Goal: Task Accomplishment & Management: Use online tool/utility

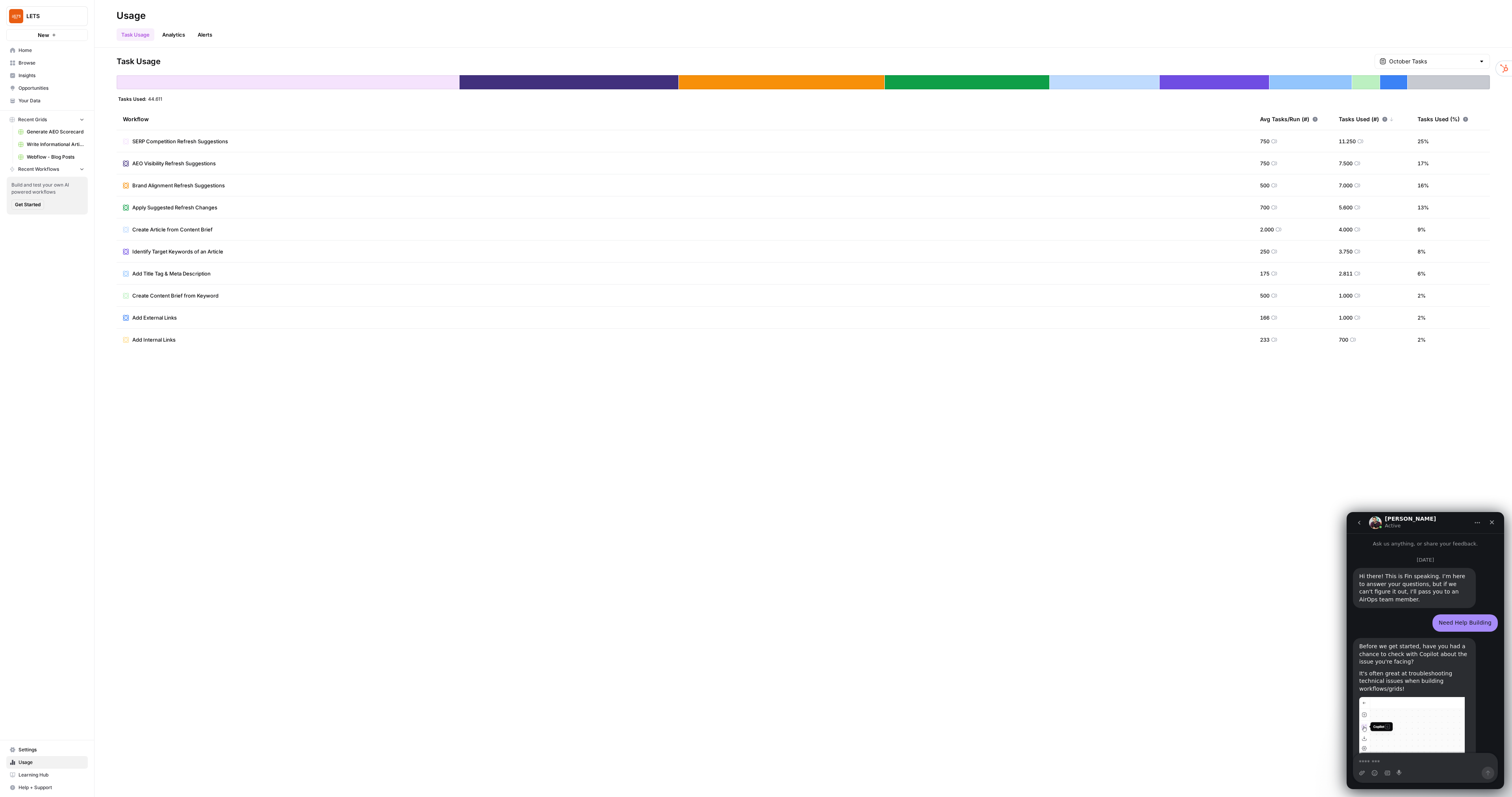
scroll to position [1, 0]
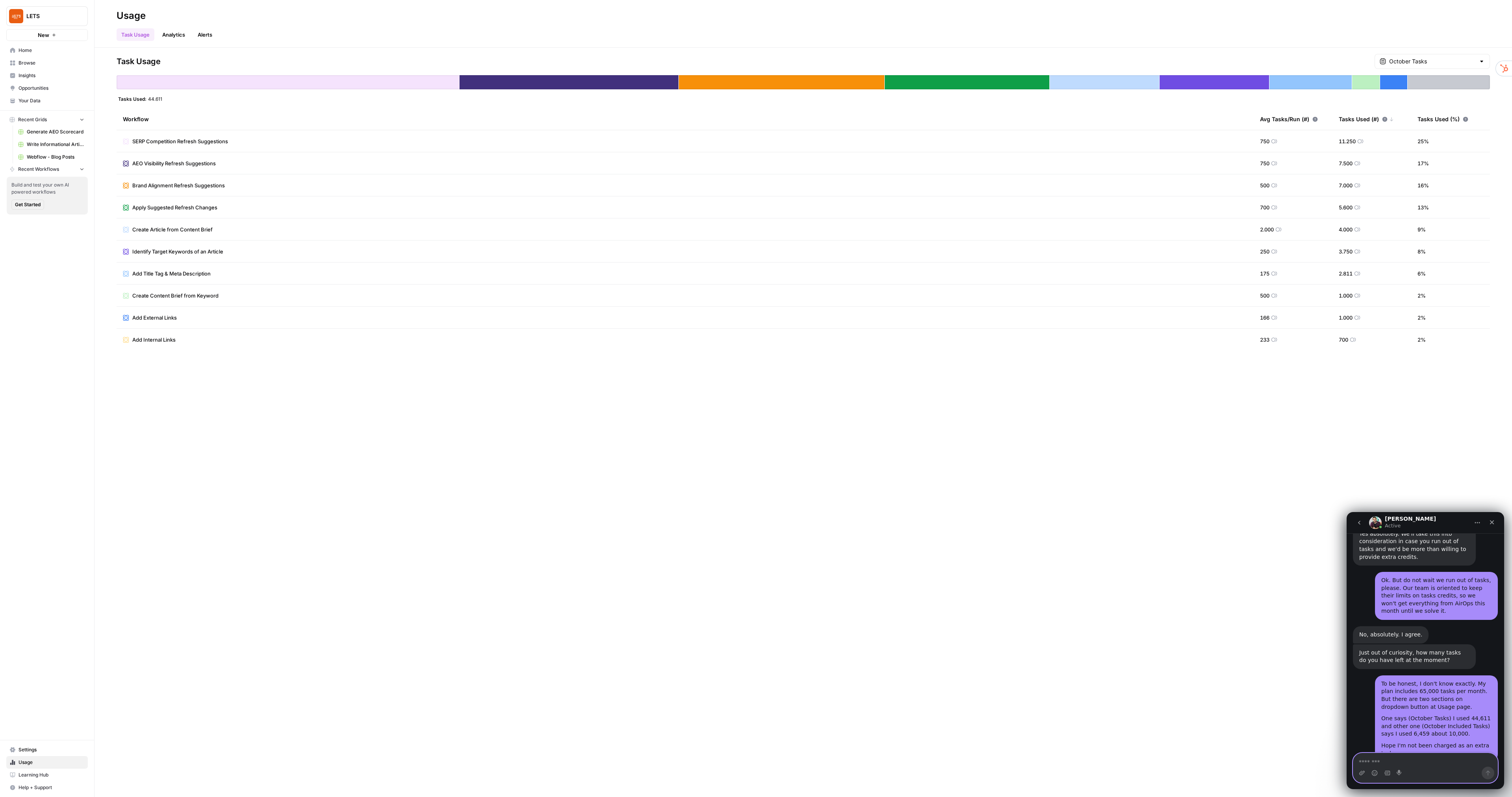
click at [1386, 762] on textarea "Message…" at bounding box center [1426, 760] width 144 height 13
type textarea "**********"
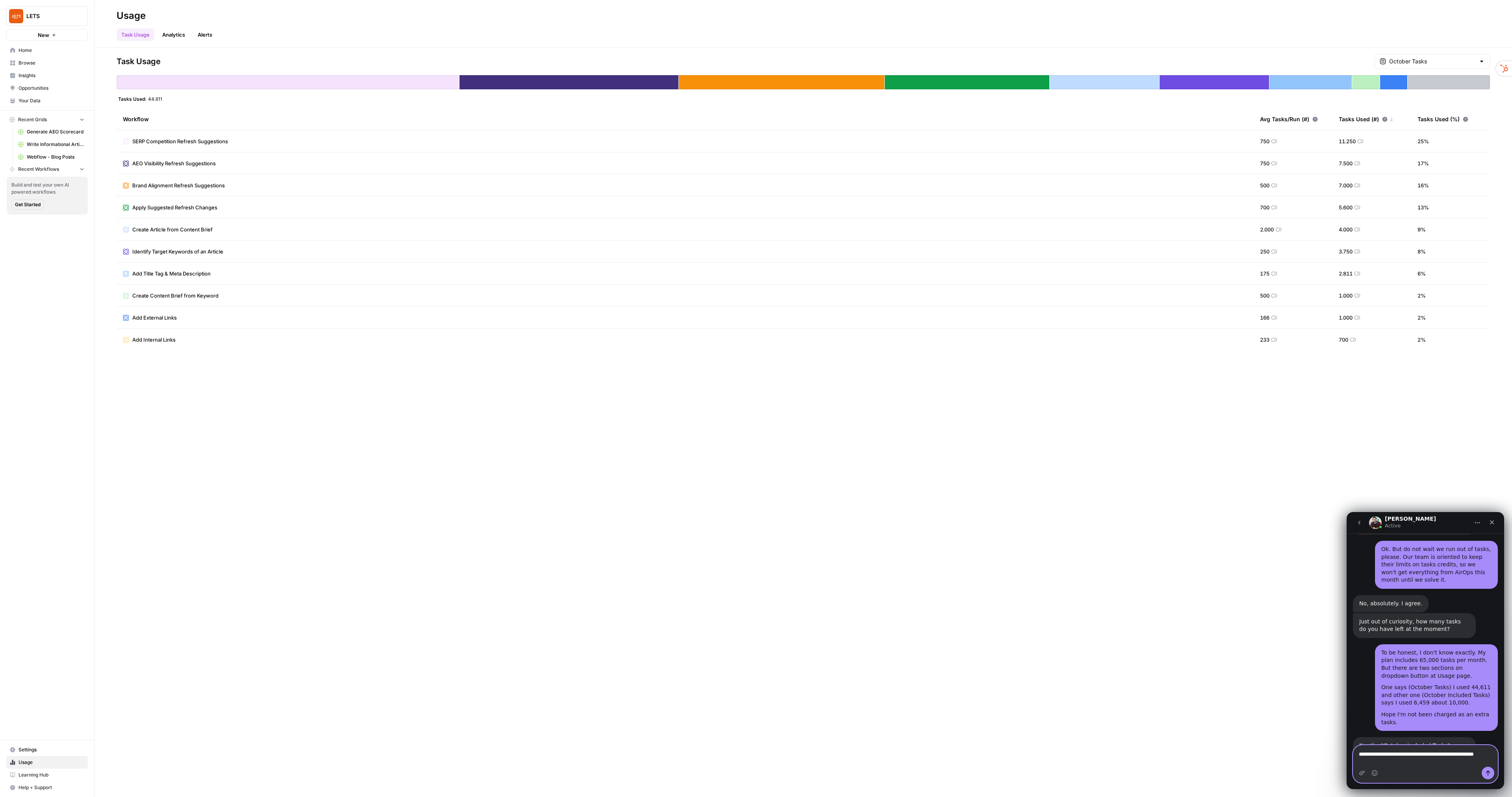
type textarea "**********"
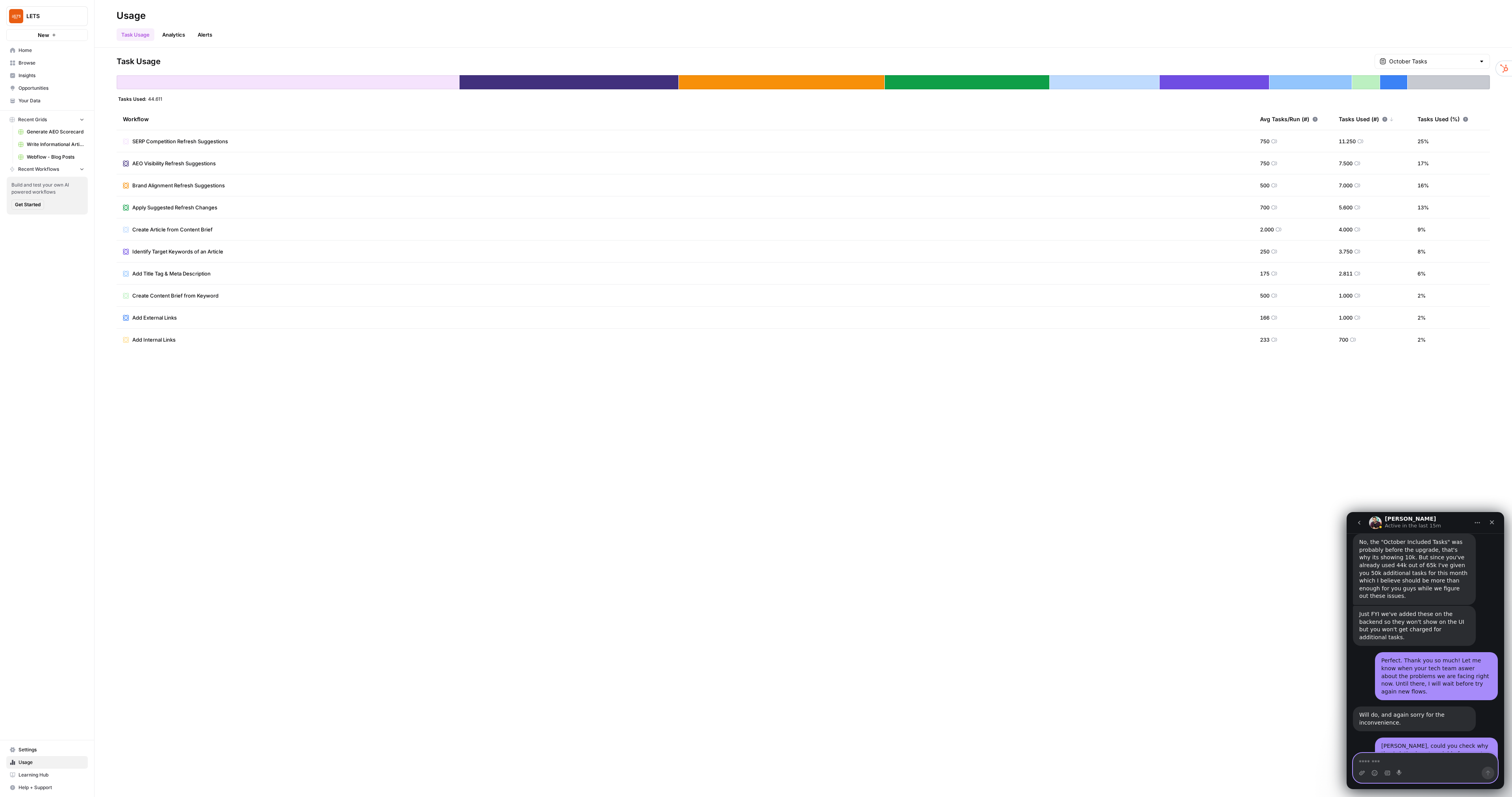
scroll to position [2476, 0]
click at [1410, 764] on textarea "Message…" at bounding box center [1426, 760] width 144 height 13
type textarea "**********"
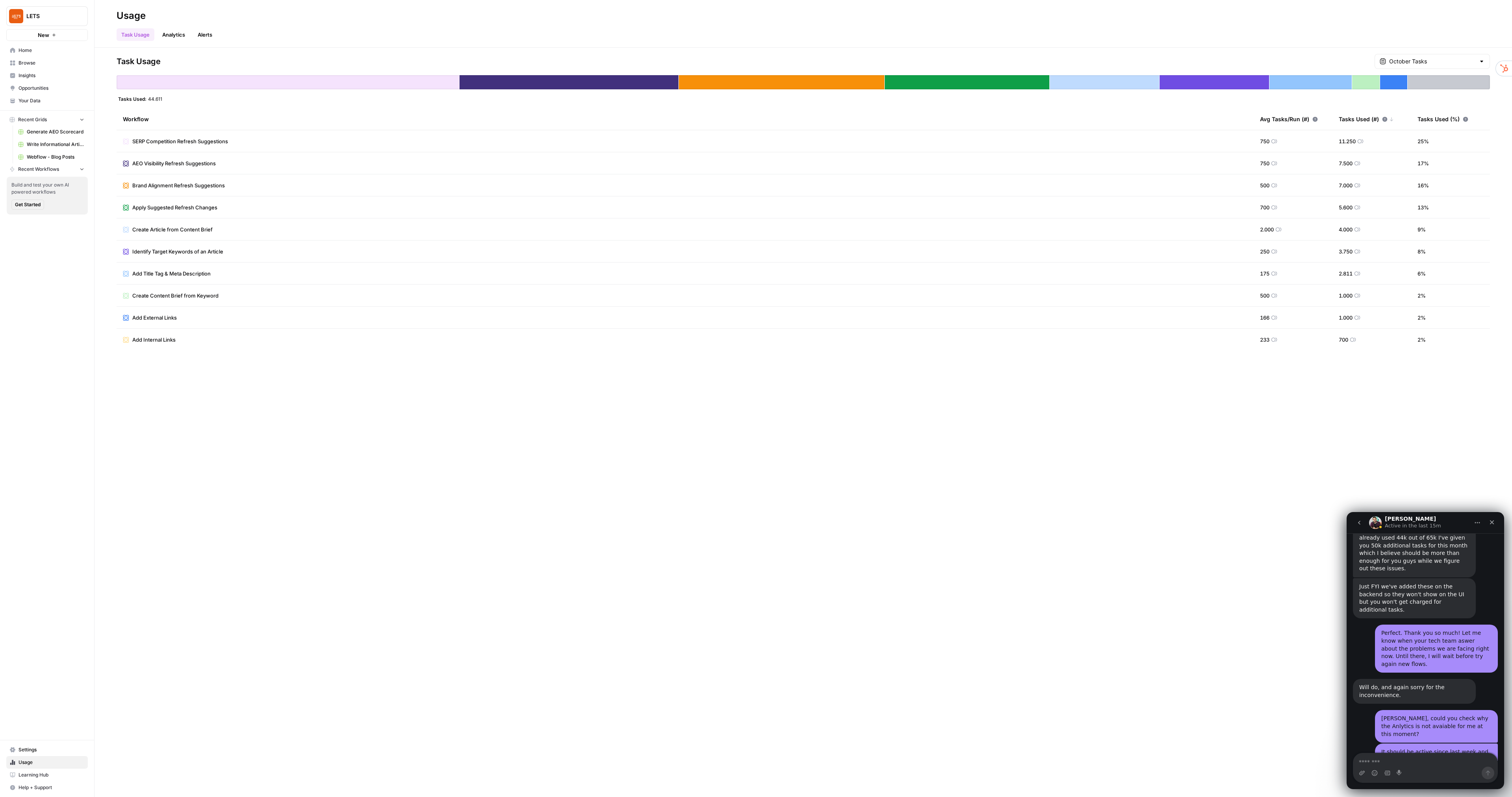
click at [26, 59] on span "Browse" at bounding box center [52, 63] width 66 height 7
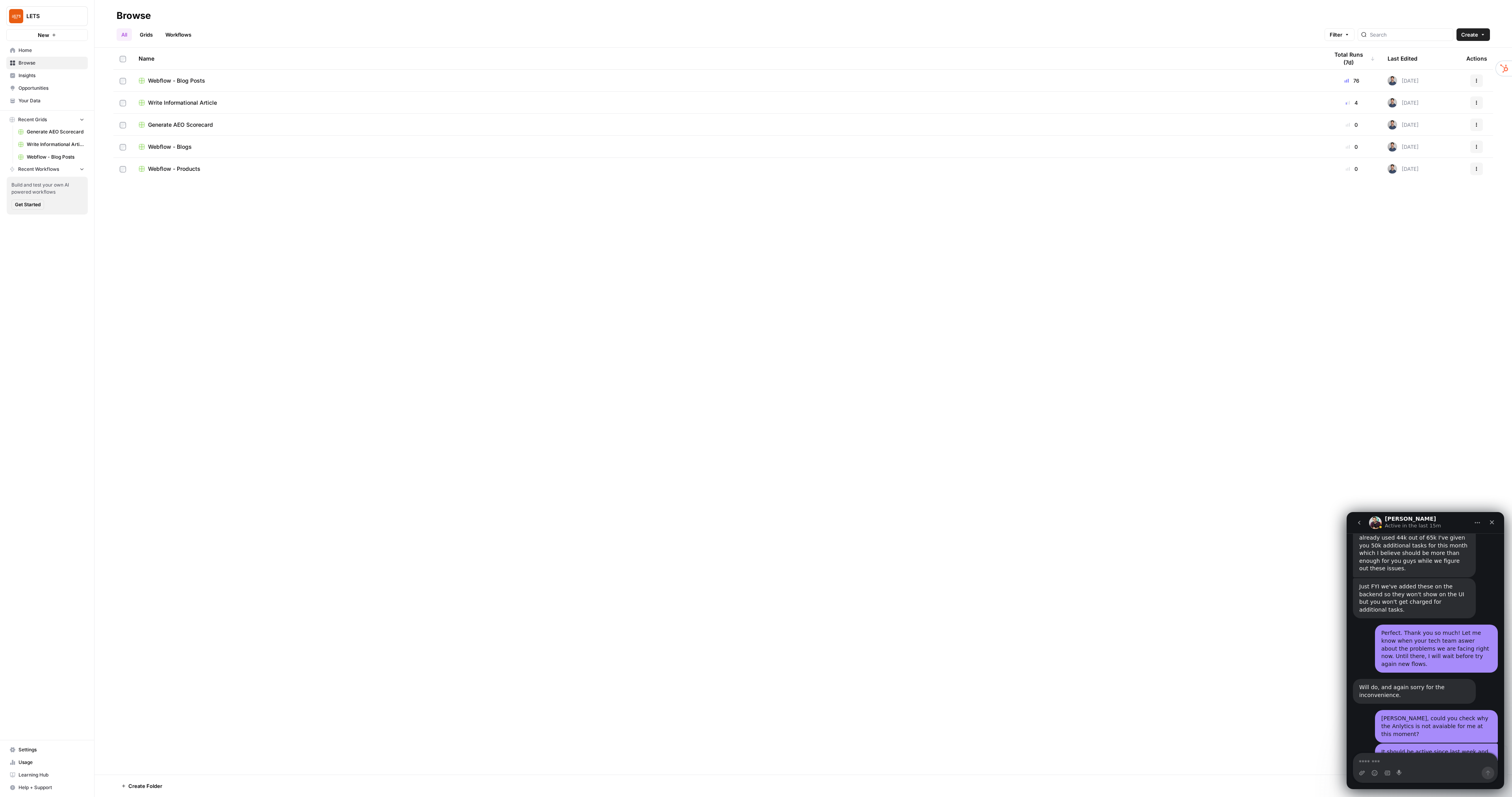
click at [62, 156] on span "Webflow - Blog Posts" at bounding box center [56, 157] width 58 height 7
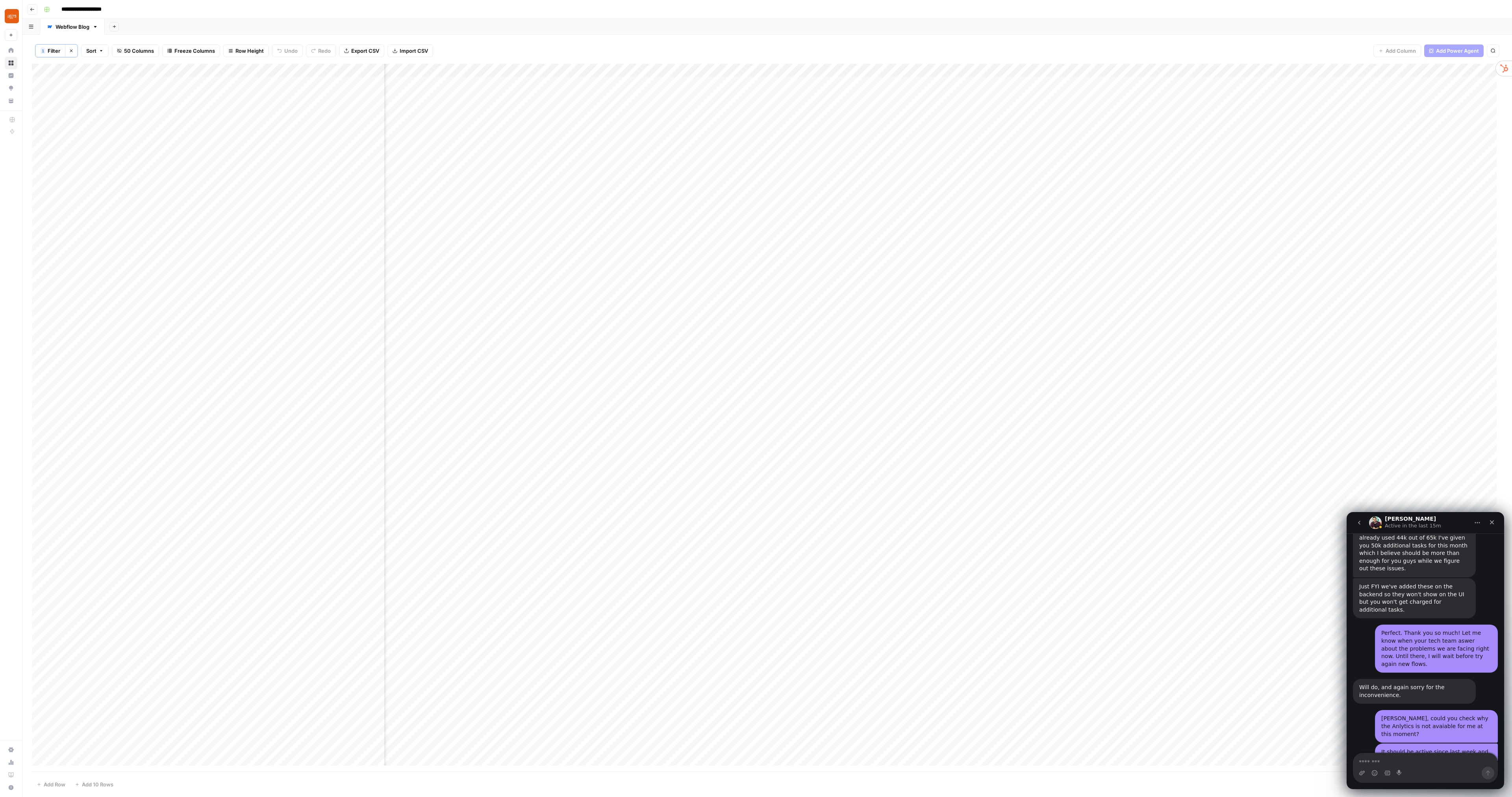
scroll to position [0, 1578]
click at [580, 71] on div "Add Column" at bounding box center [767, 418] width 1471 height 708
click at [498, 140] on span "Configure Inputs" at bounding box center [504, 136] width 69 height 8
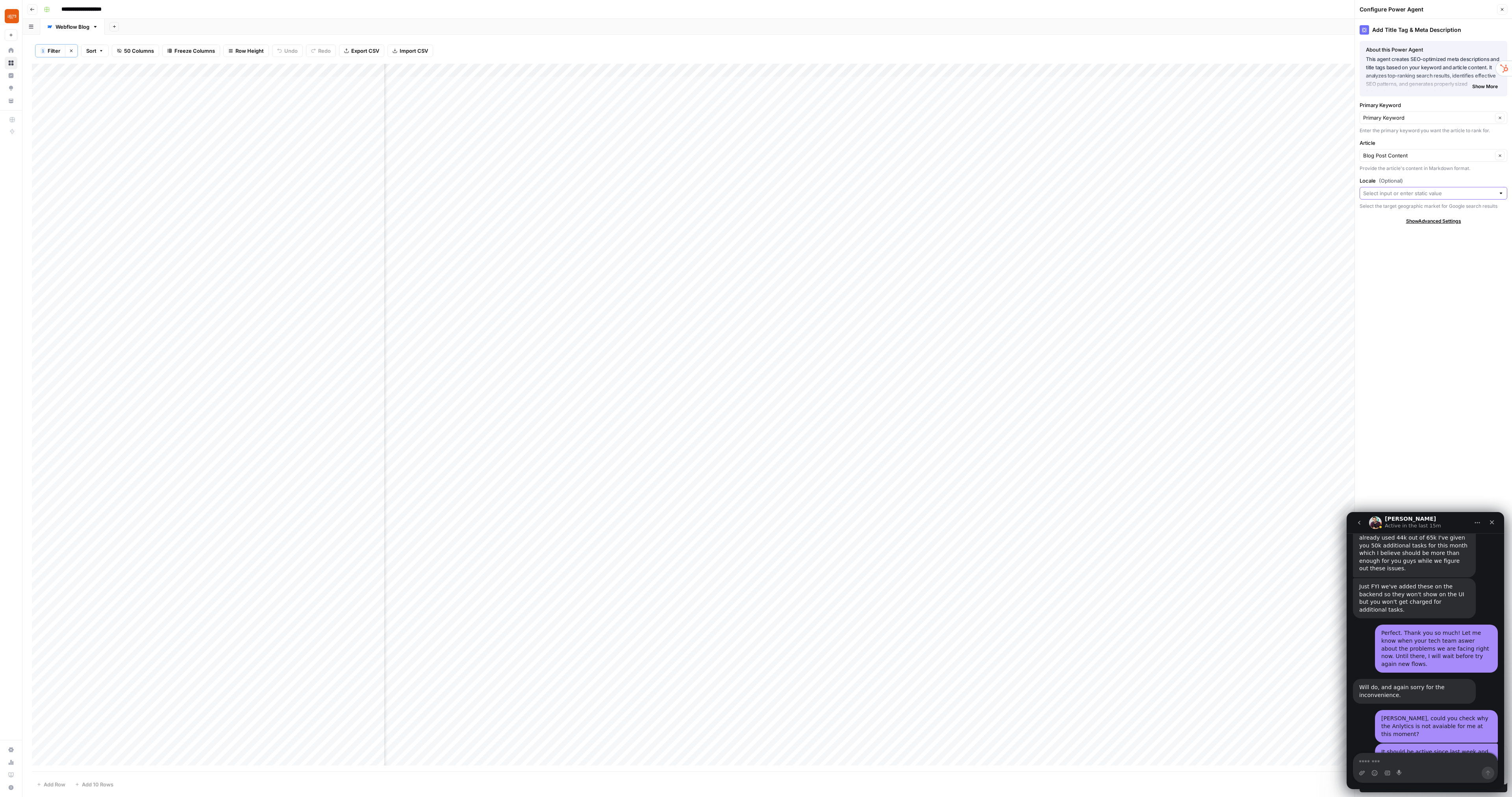
click at [1464, 194] on input "Locale (Optional)" at bounding box center [1429, 193] width 132 height 8
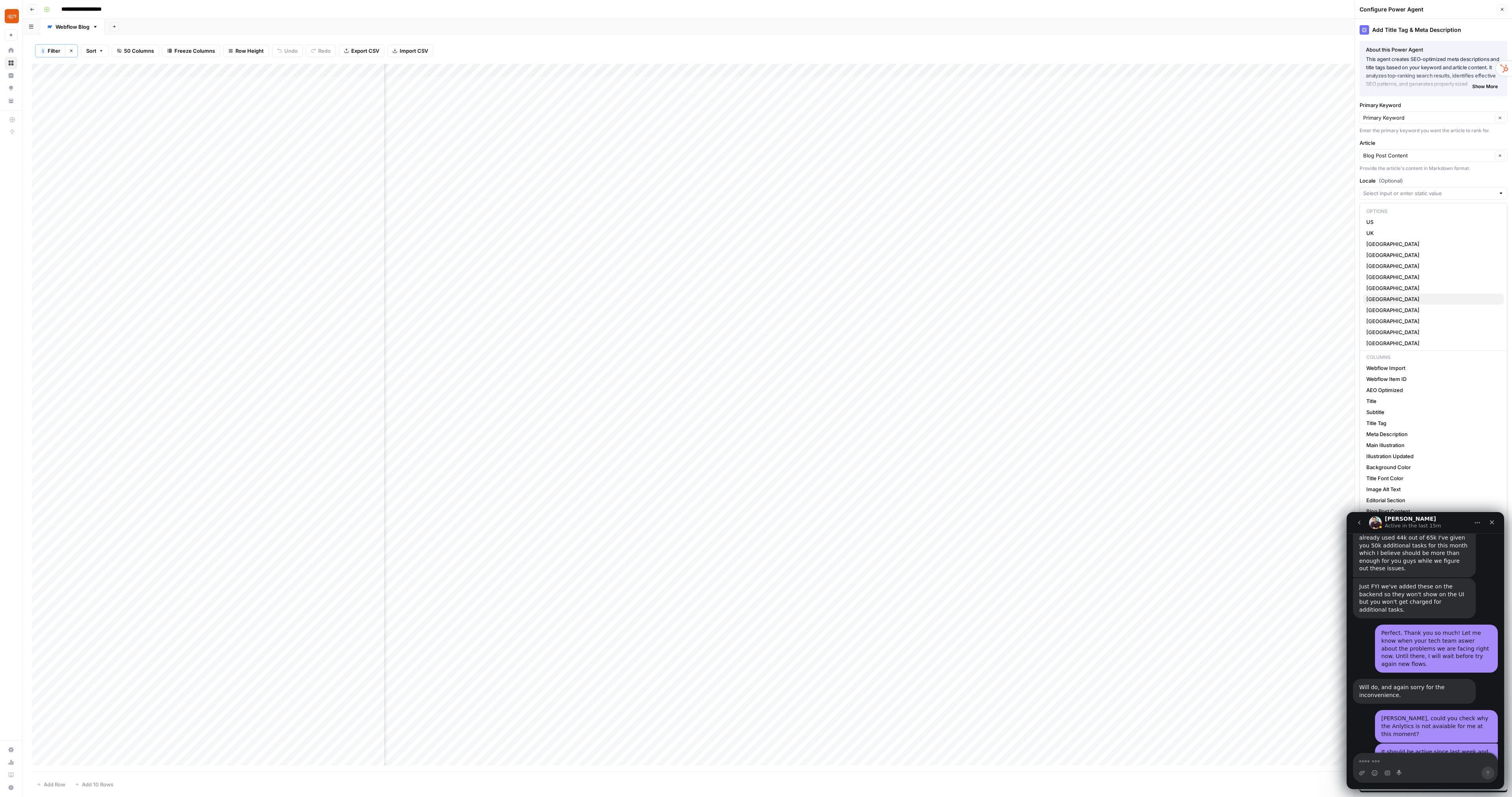
click at [1386, 302] on span "[GEOGRAPHIC_DATA]" at bounding box center [1432, 299] width 131 height 8
type input "[GEOGRAPHIC_DATA]"
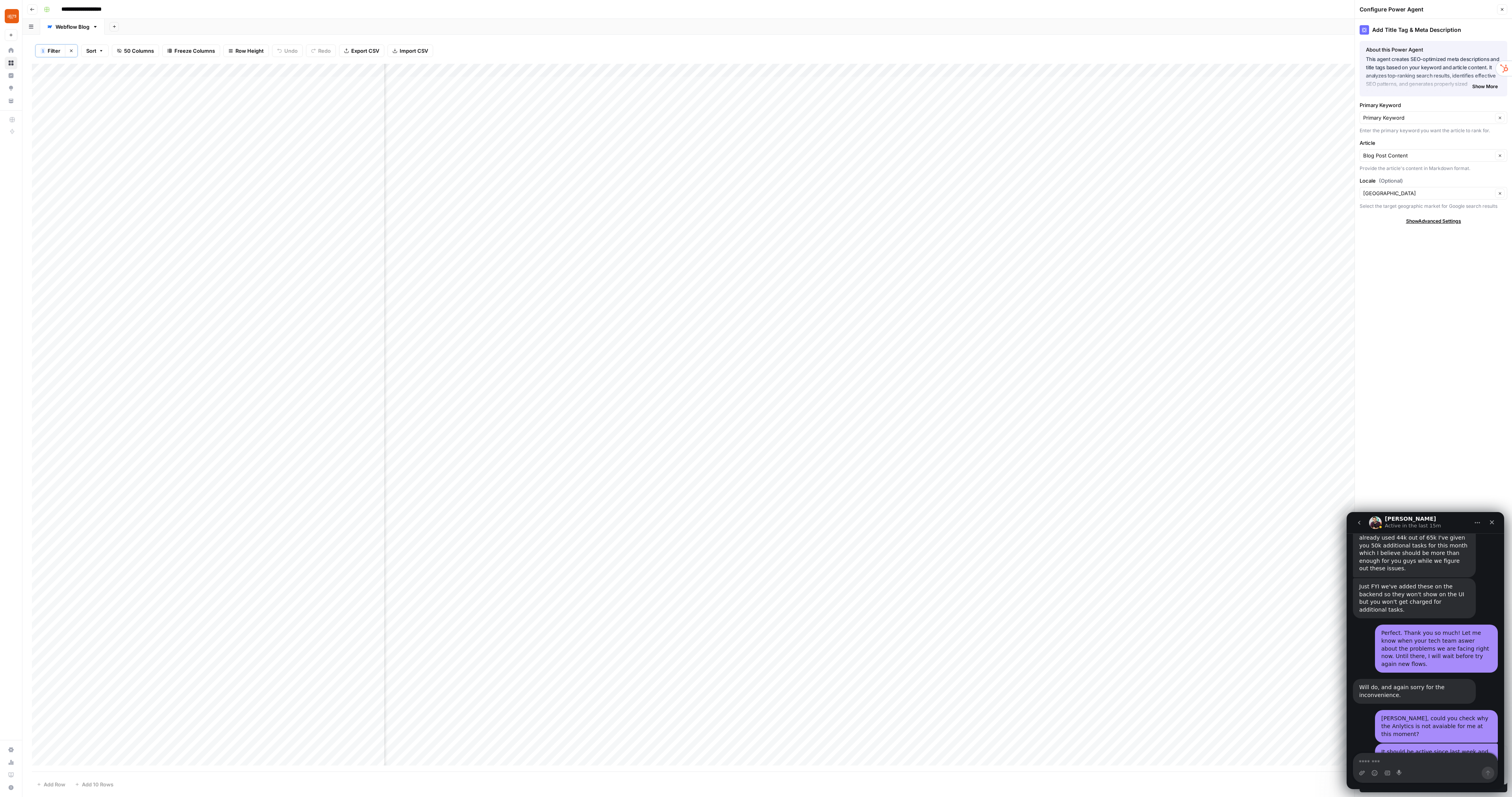
drag, startPoint x: 1442, startPoint y: 522, endPoint x: 1441, endPoint y: 512, distance: 10.0
click at [1441, 512] on html "Manuel Active in the last 15m Ask us anything, or share your feedback. October …" at bounding box center [1425, 651] width 157 height 277
drag, startPoint x: 1446, startPoint y: 518, endPoint x: 1424, endPoint y: 576, distance: 62.0
click at [1402, 562] on div "Manuel Active in the last 15m Ask us anything, or share your feedback. October …" at bounding box center [1425, 651] width 157 height 277
click at [1409, 765] on textarea "Message…" at bounding box center [1426, 760] width 144 height 13
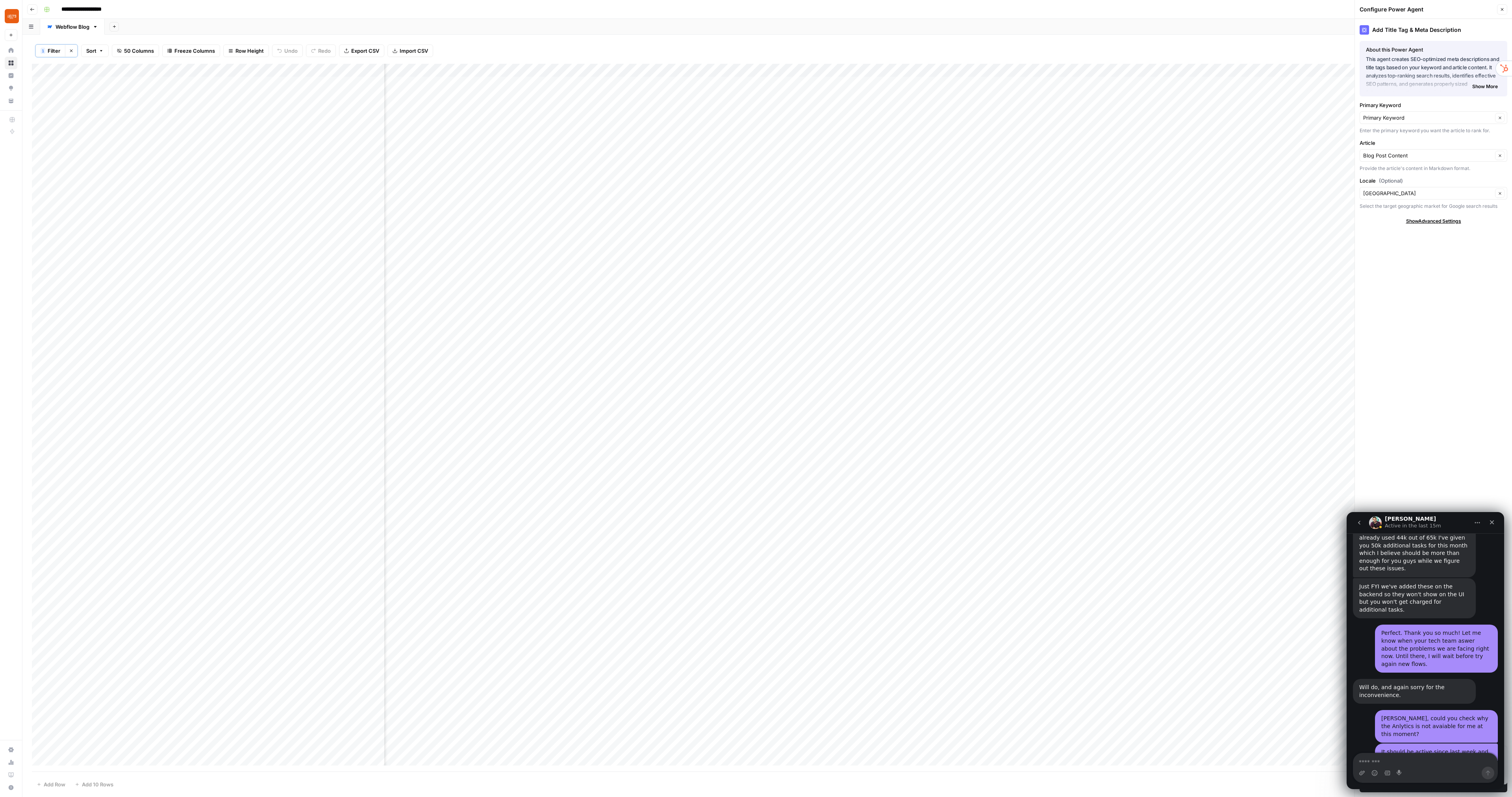
click at [1419, 450] on div "Add Title Tag & Meta Description About this Power Agent This agent creates SEO-…" at bounding box center [1433, 408] width 157 height 778
click at [1494, 524] on icon "Close" at bounding box center [1491, 522] width 6 height 6
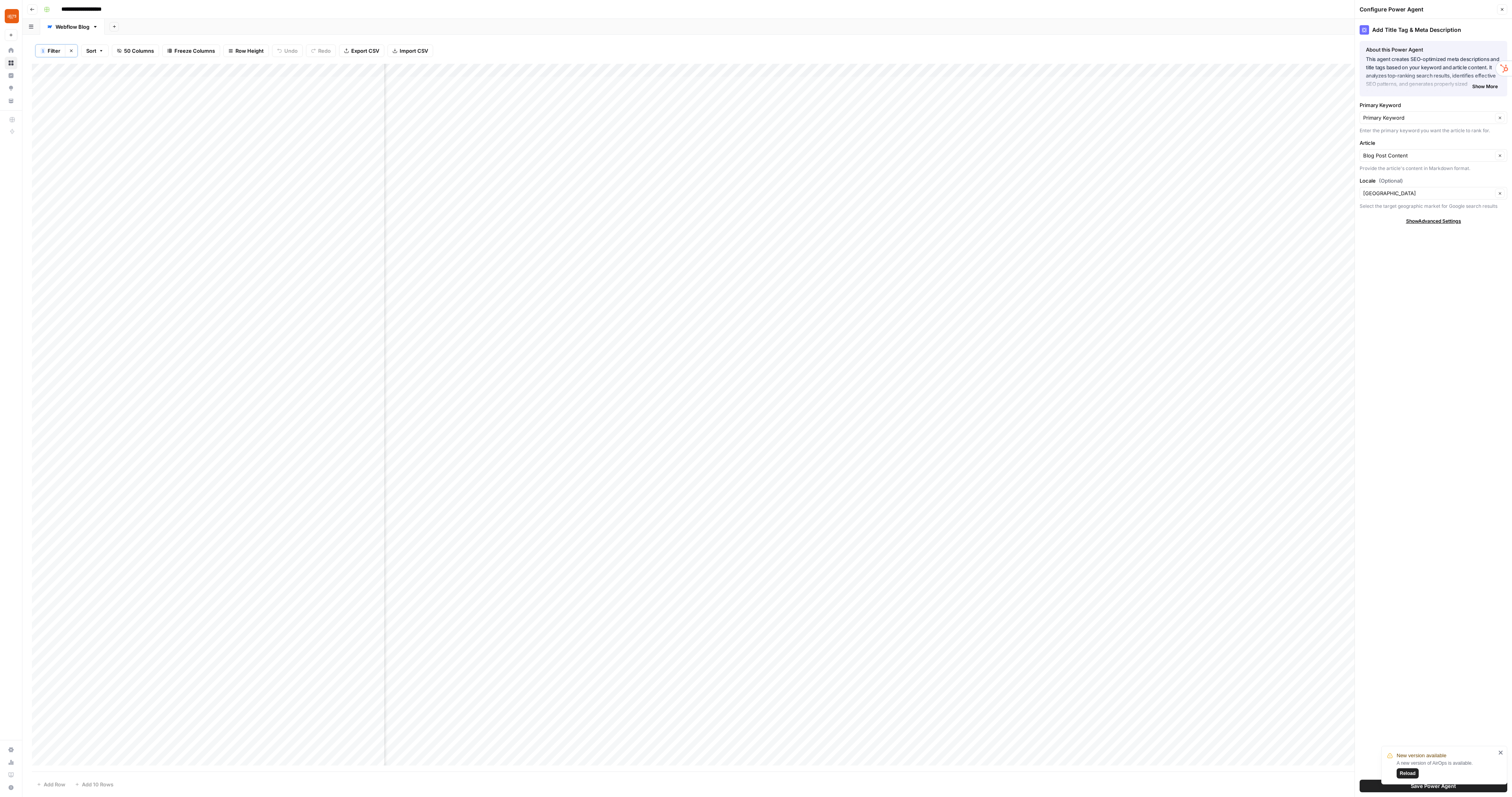
click at [1411, 776] on span "Reload" at bounding box center [1408, 774] width 16 height 7
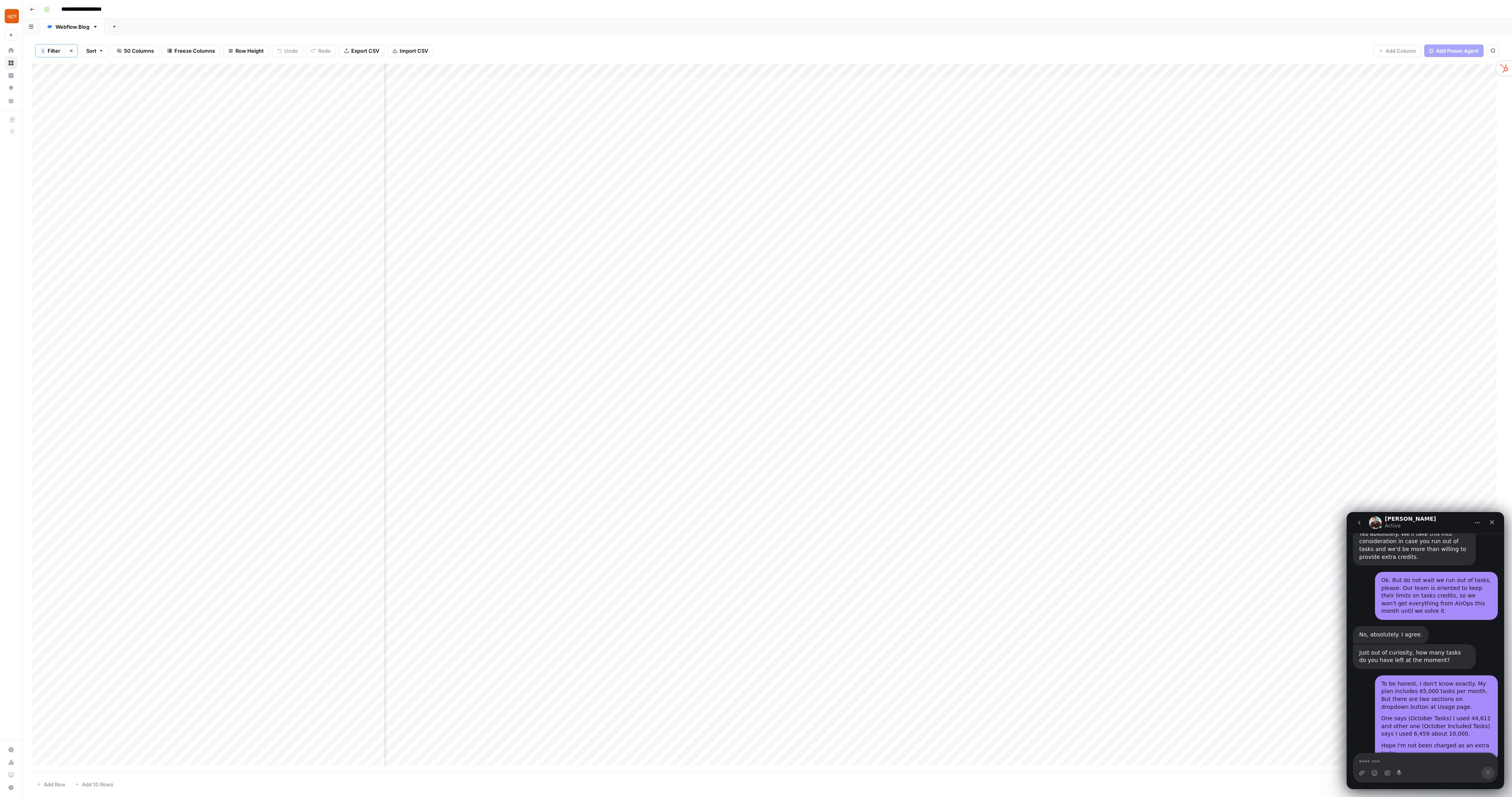
scroll to position [0, 140]
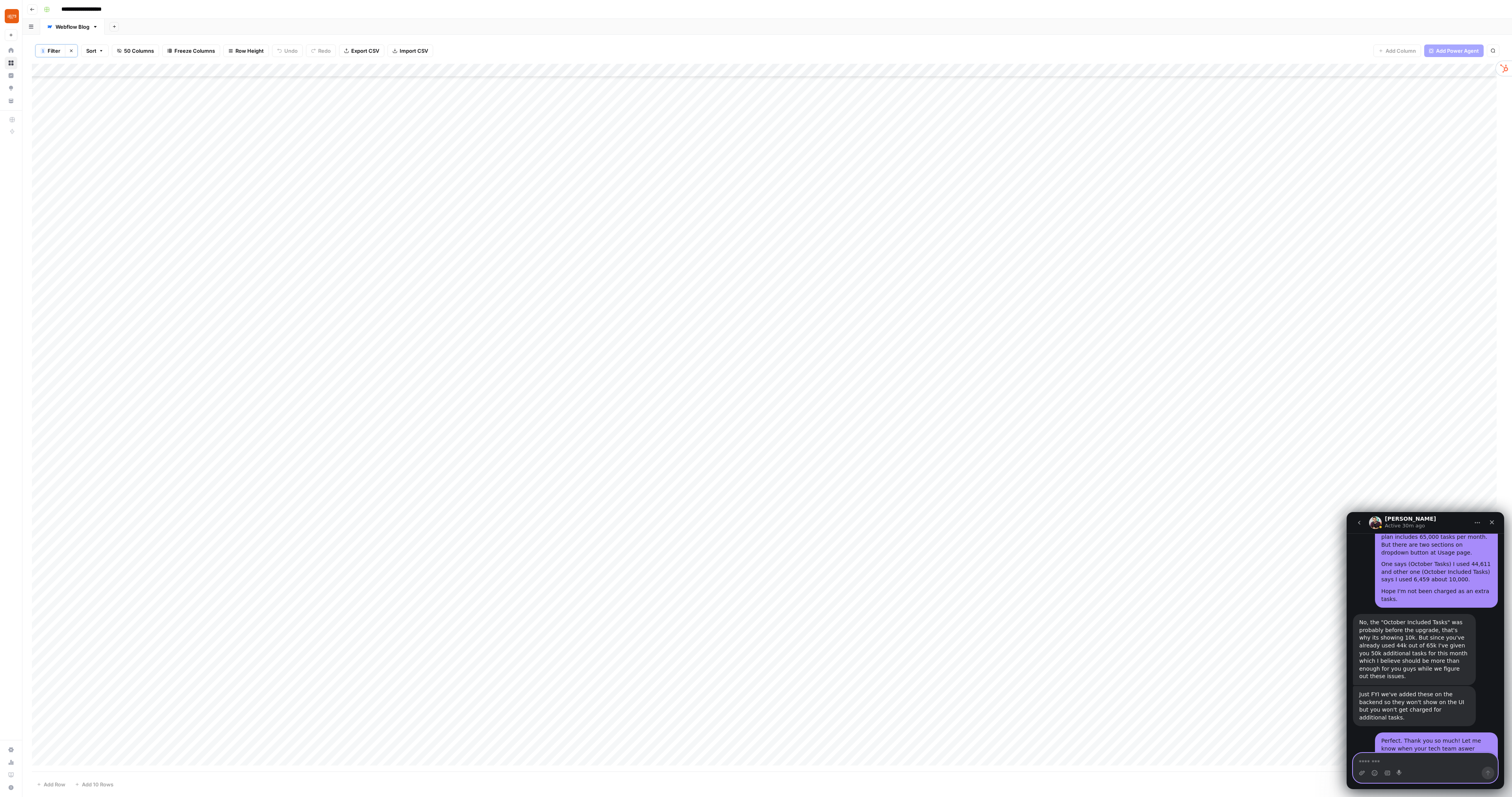
scroll to position [2394, 0]
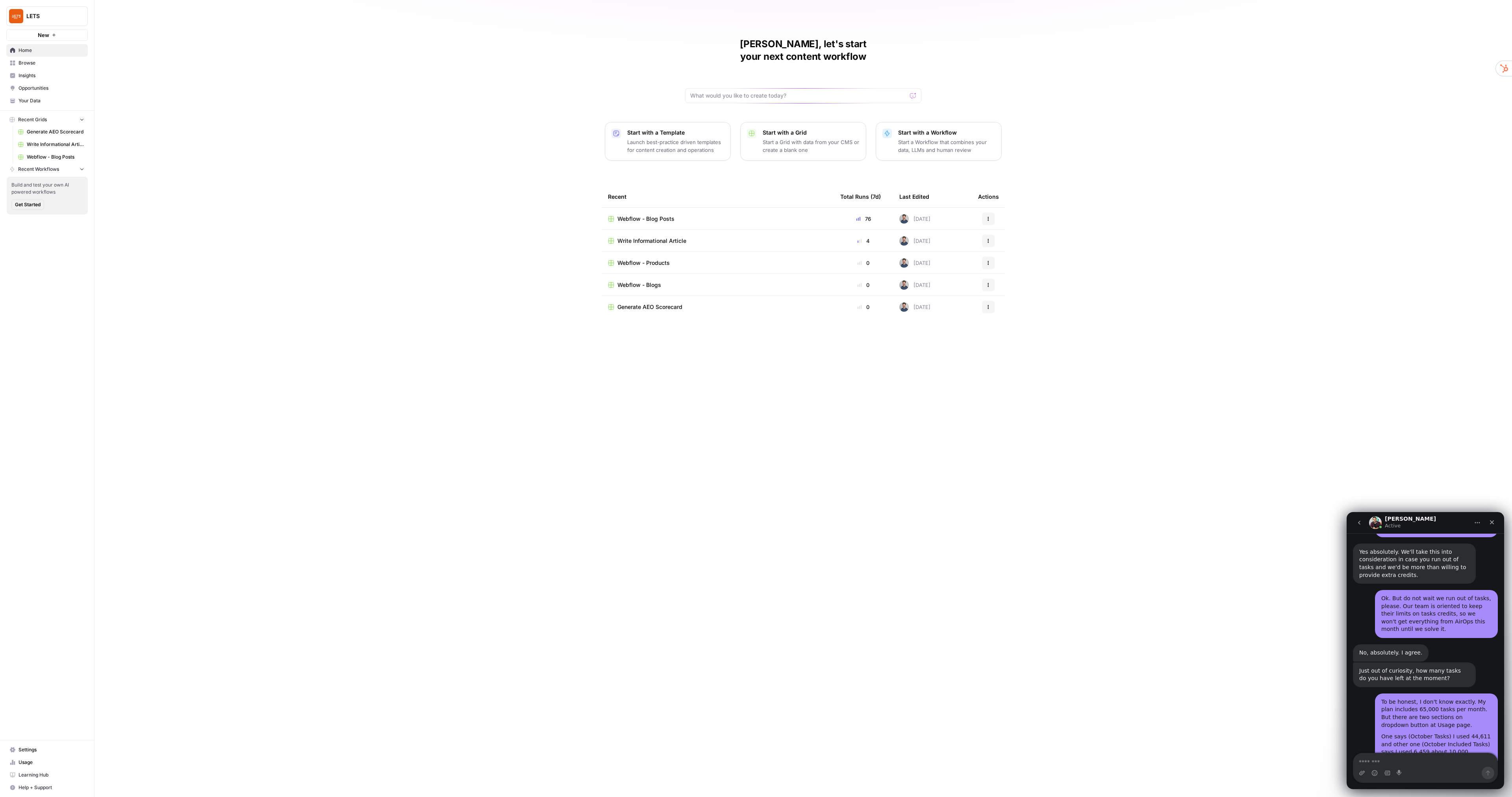
scroll to position [2237, 0]
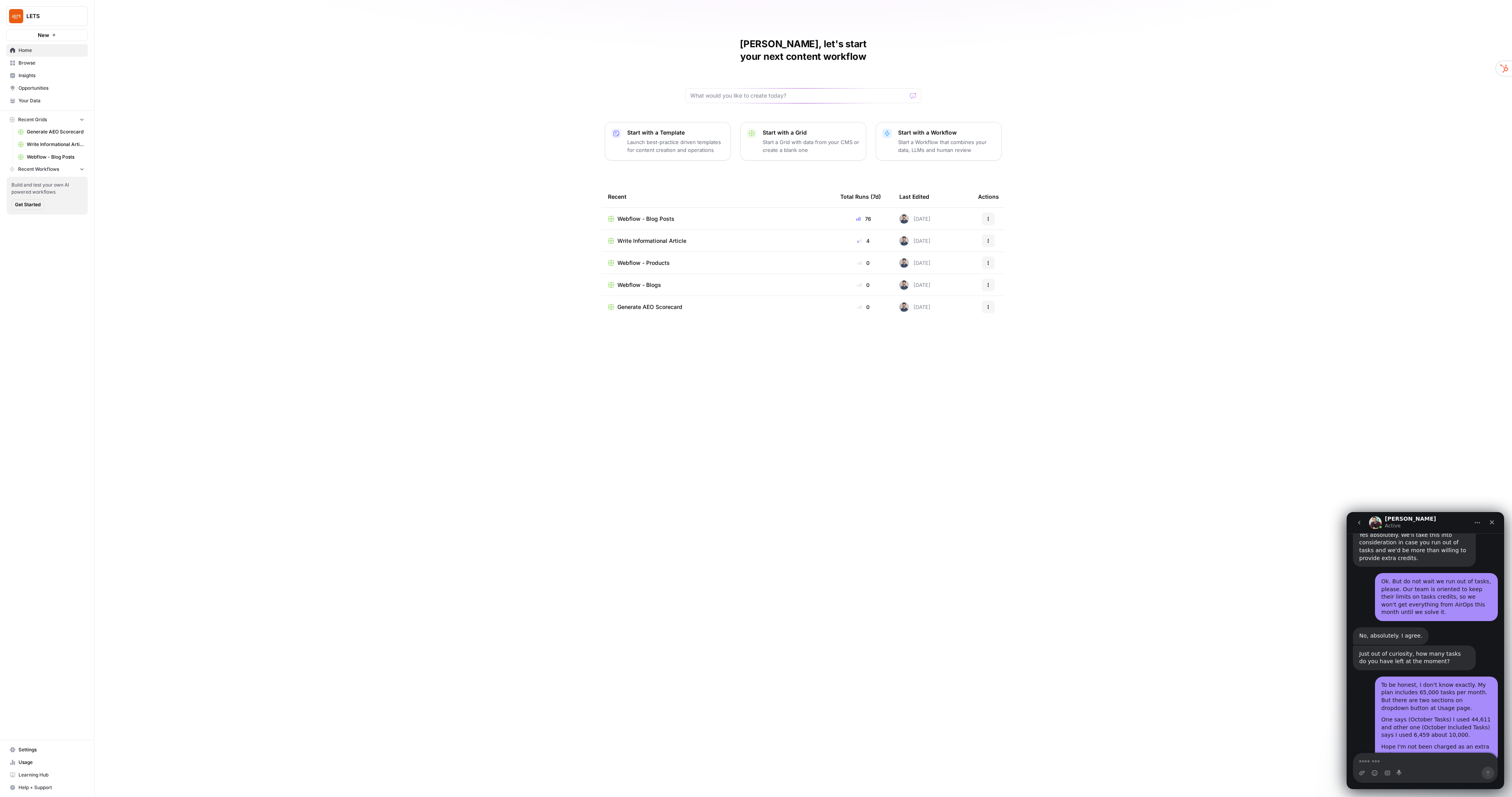
click at [27, 75] on span "Insights" at bounding box center [52, 76] width 66 height 7
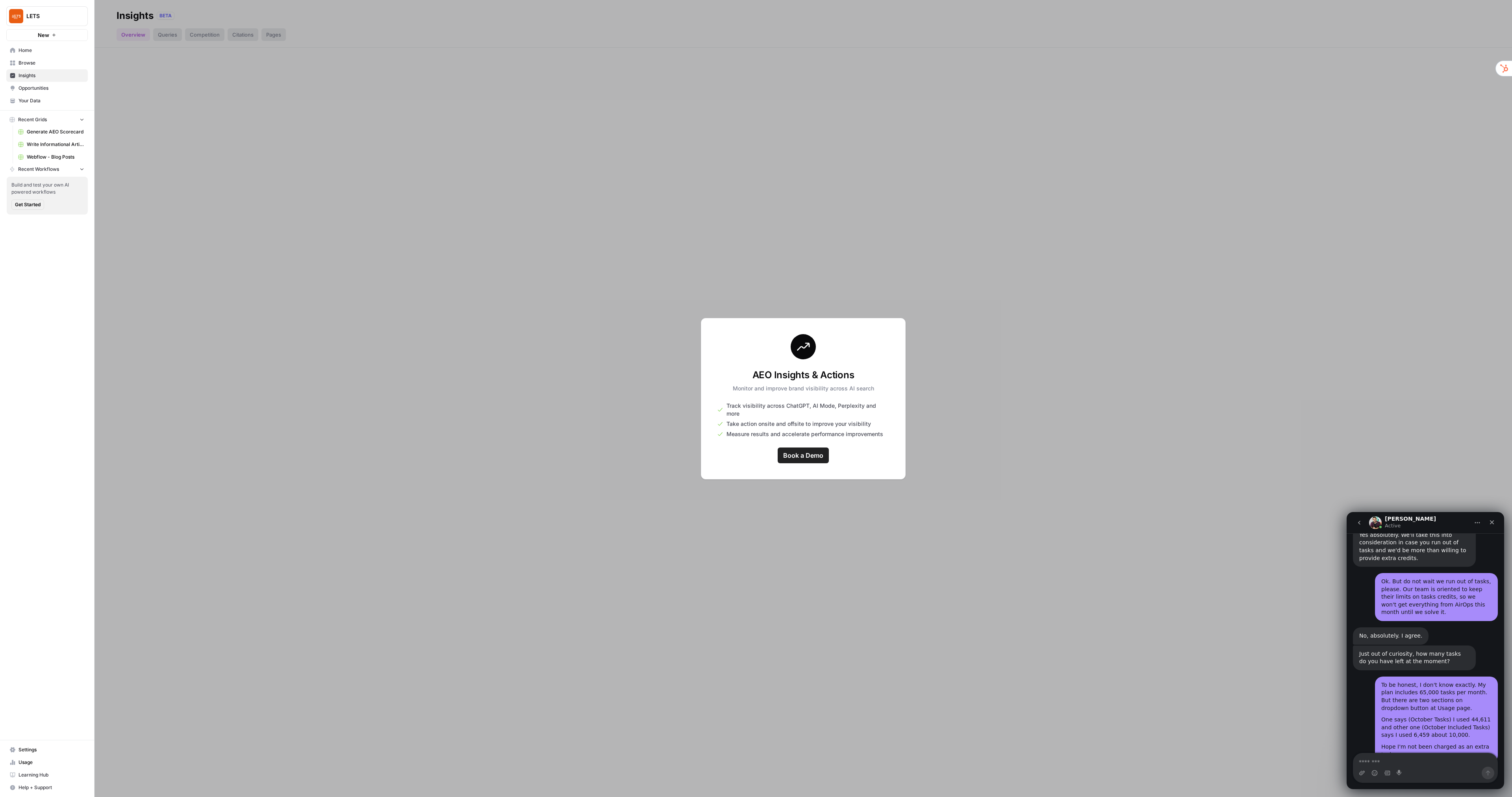
click at [803, 455] on span "Book a Demo" at bounding box center [803, 455] width 40 height 9
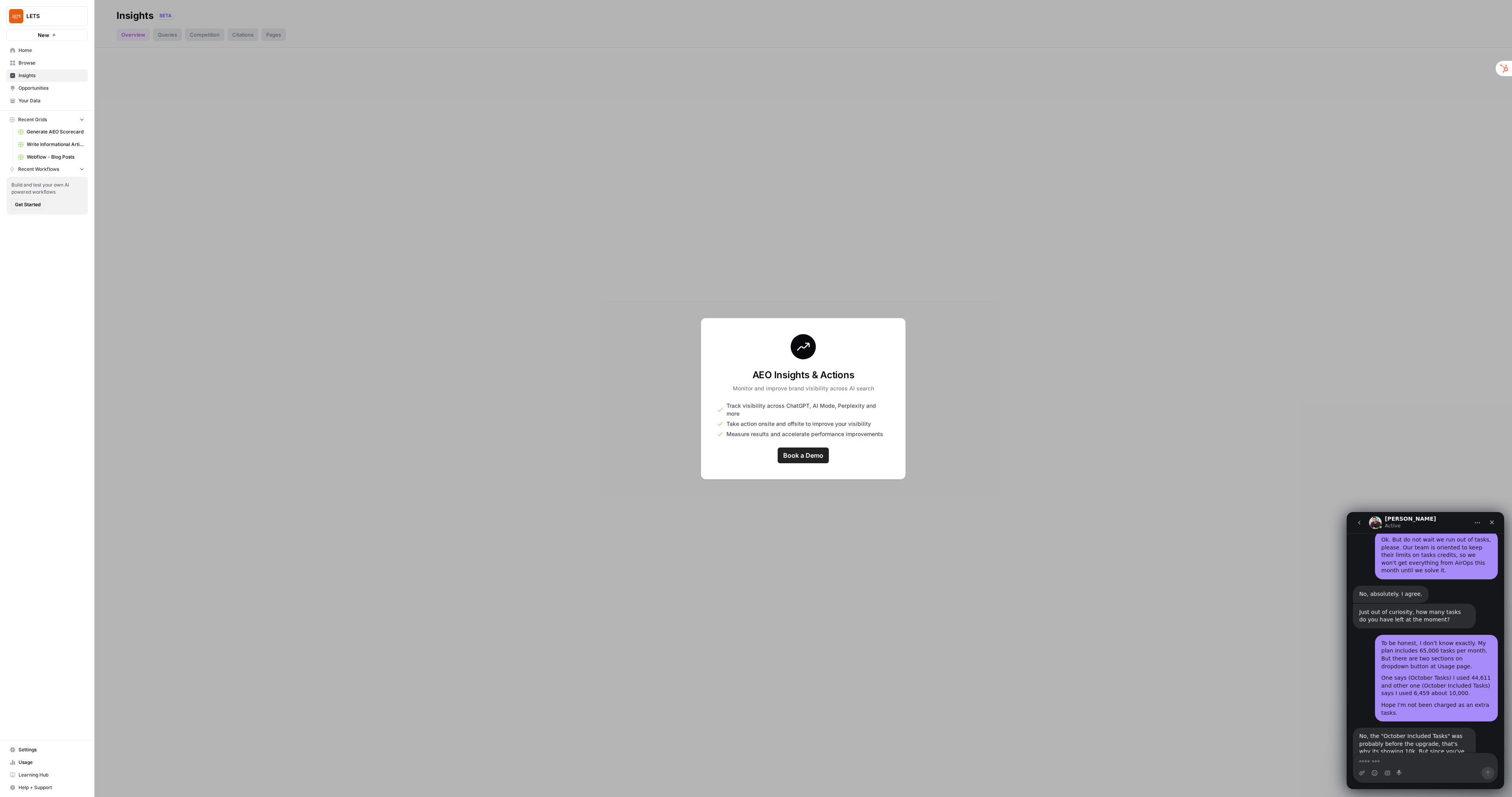
scroll to position [2294, 0]
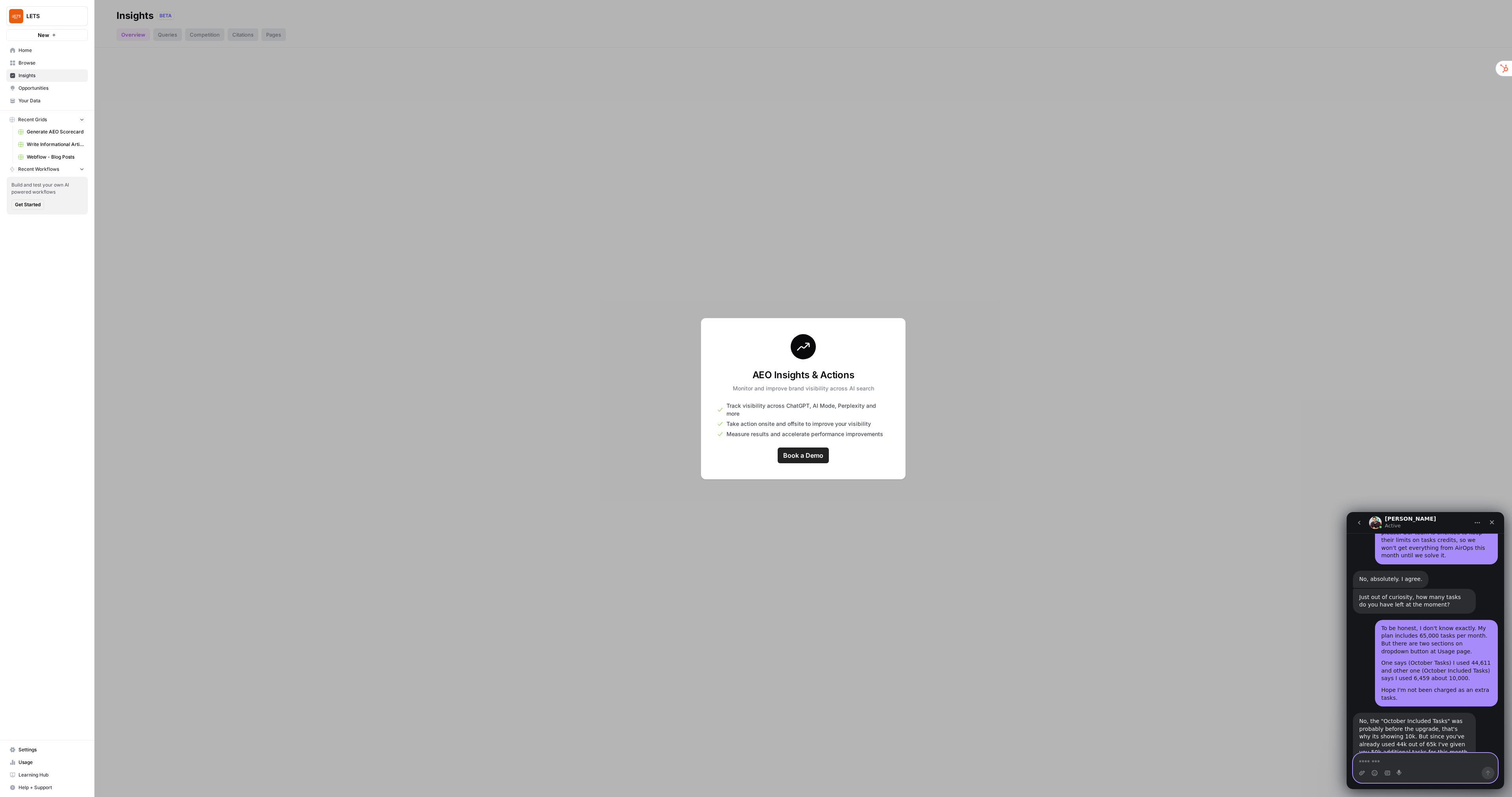
click at [1384, 759] on textarea "Message…" at bounding box center [1426, 760] width 144 height 13
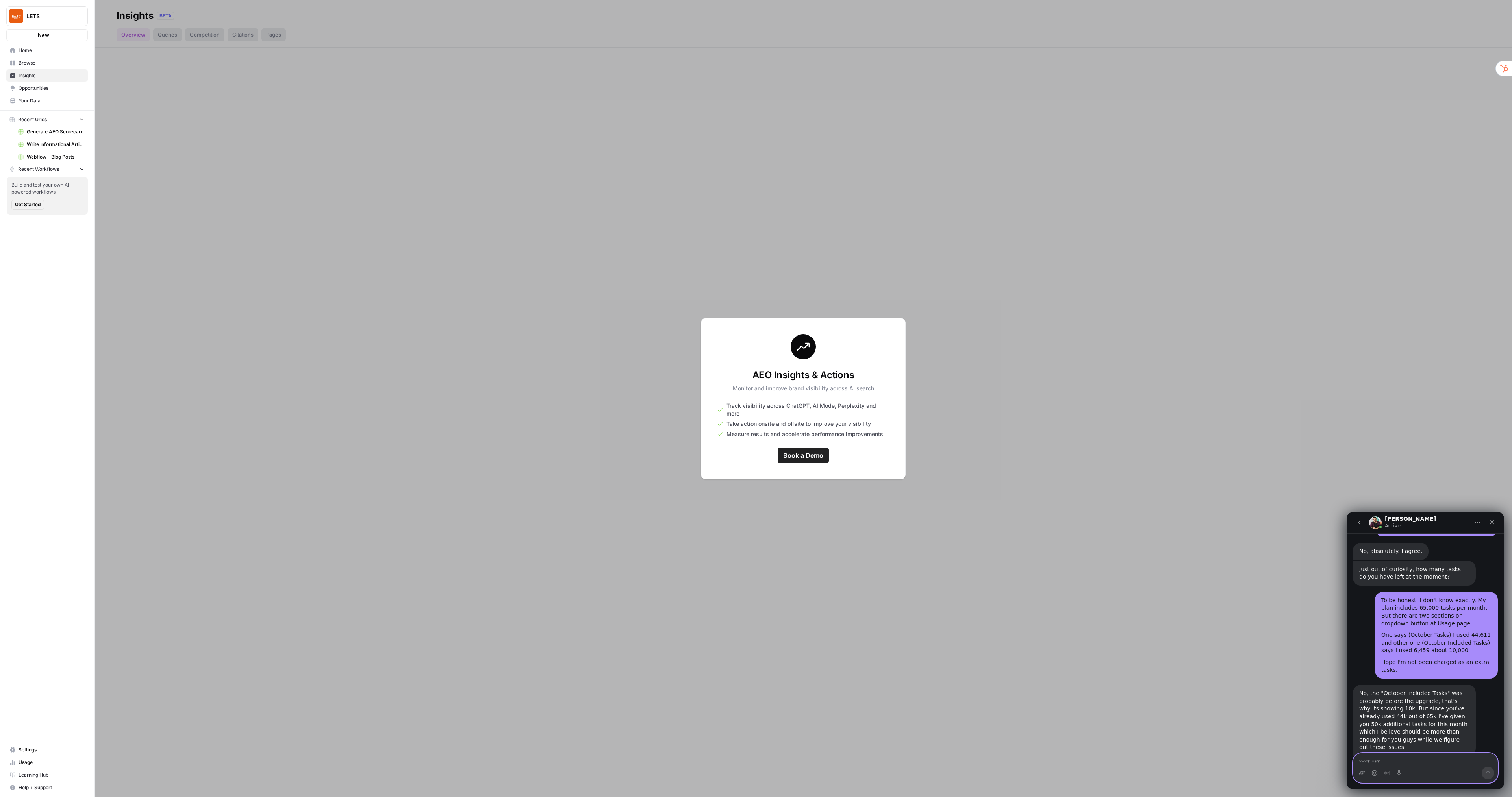
scroll to position [2394, 0]
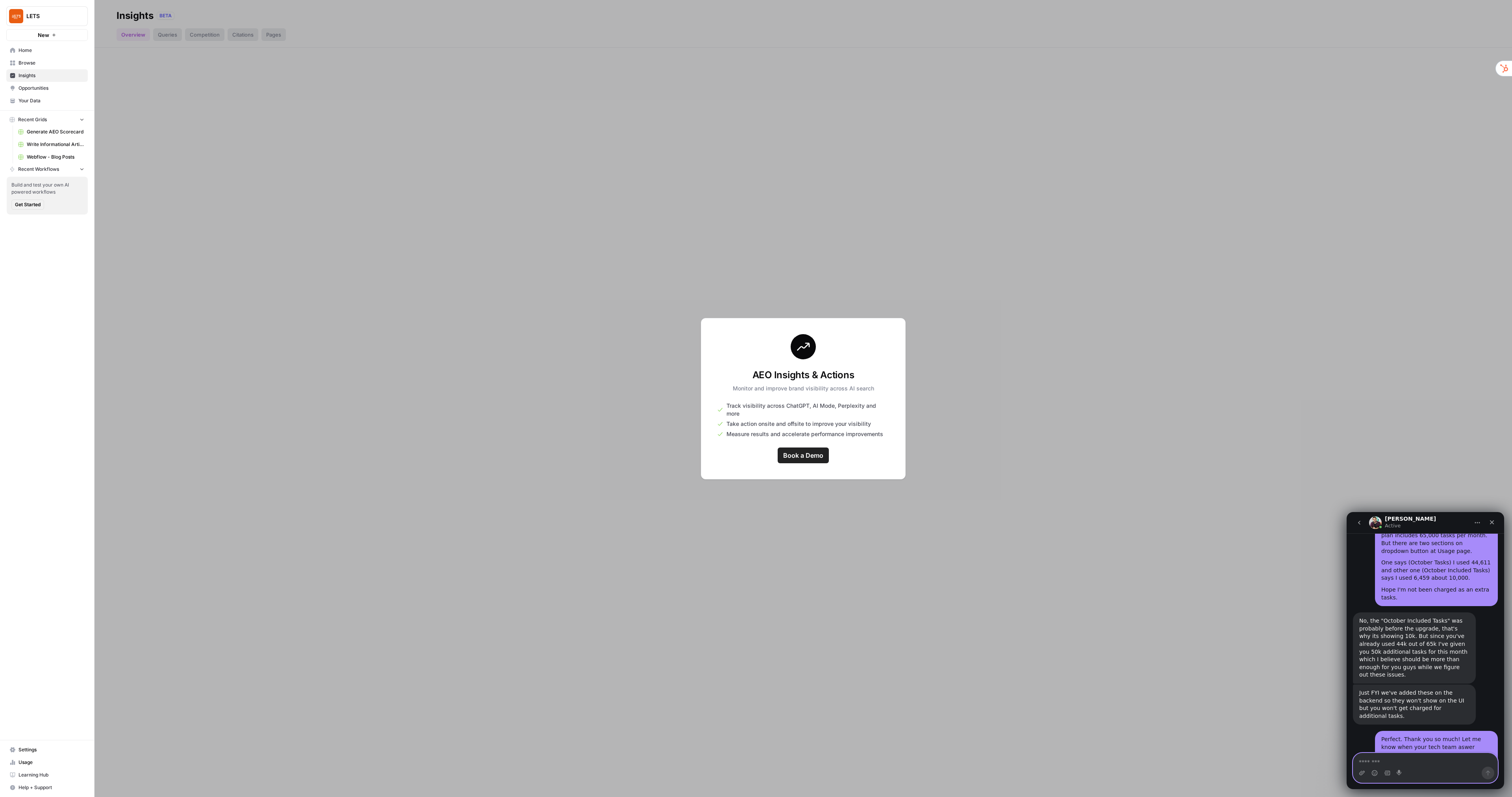
click at [248, 158] on div at bounding box center [803, 398] width 1418 height 797
click at [25, 49] on span "Home" at bounding box center [52, 50] width 66 height 7
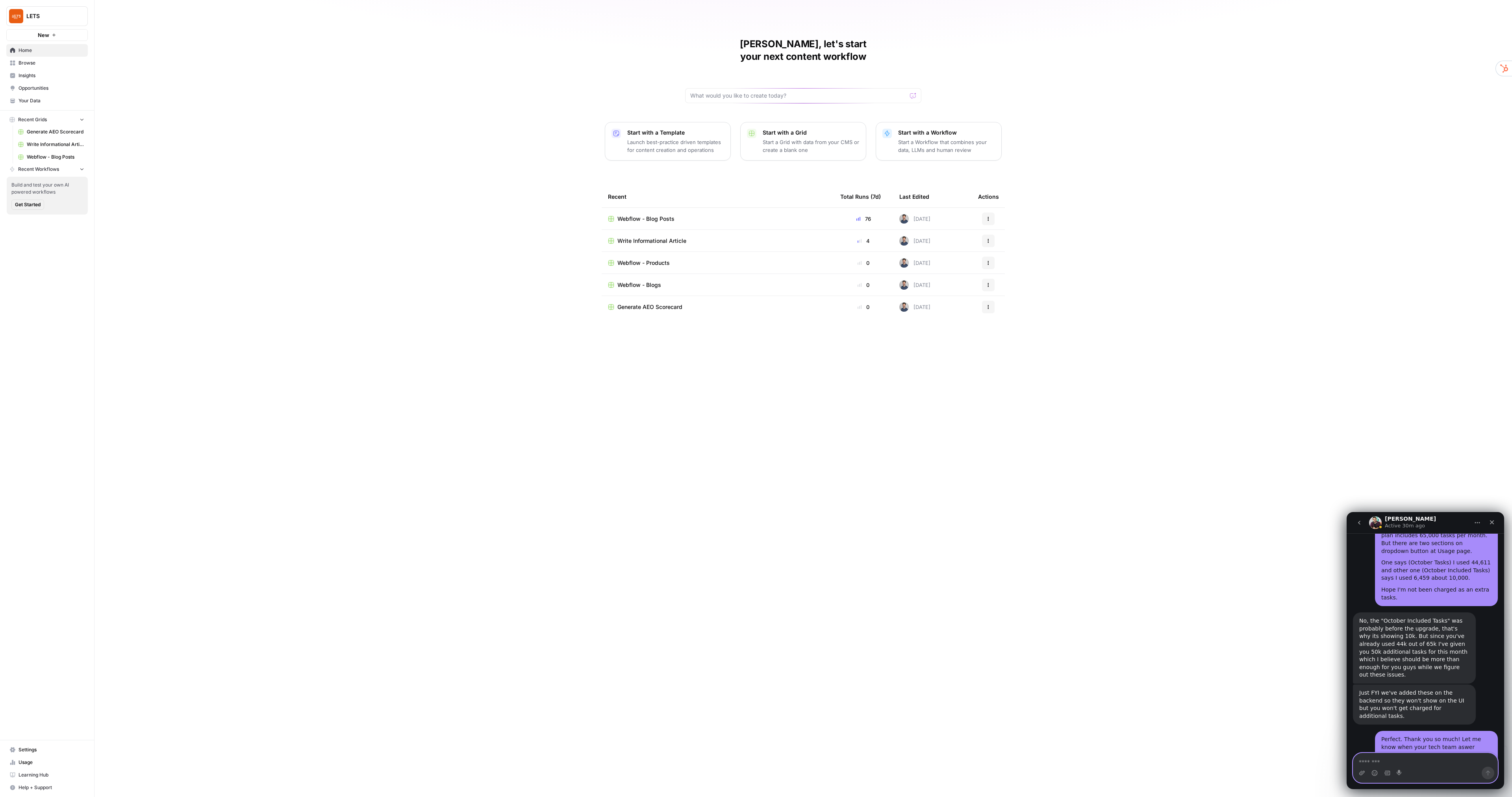
click at [655, 215] on span "Webflow - Blog Posts" at bounding box center [646, 218] width 57 height 8
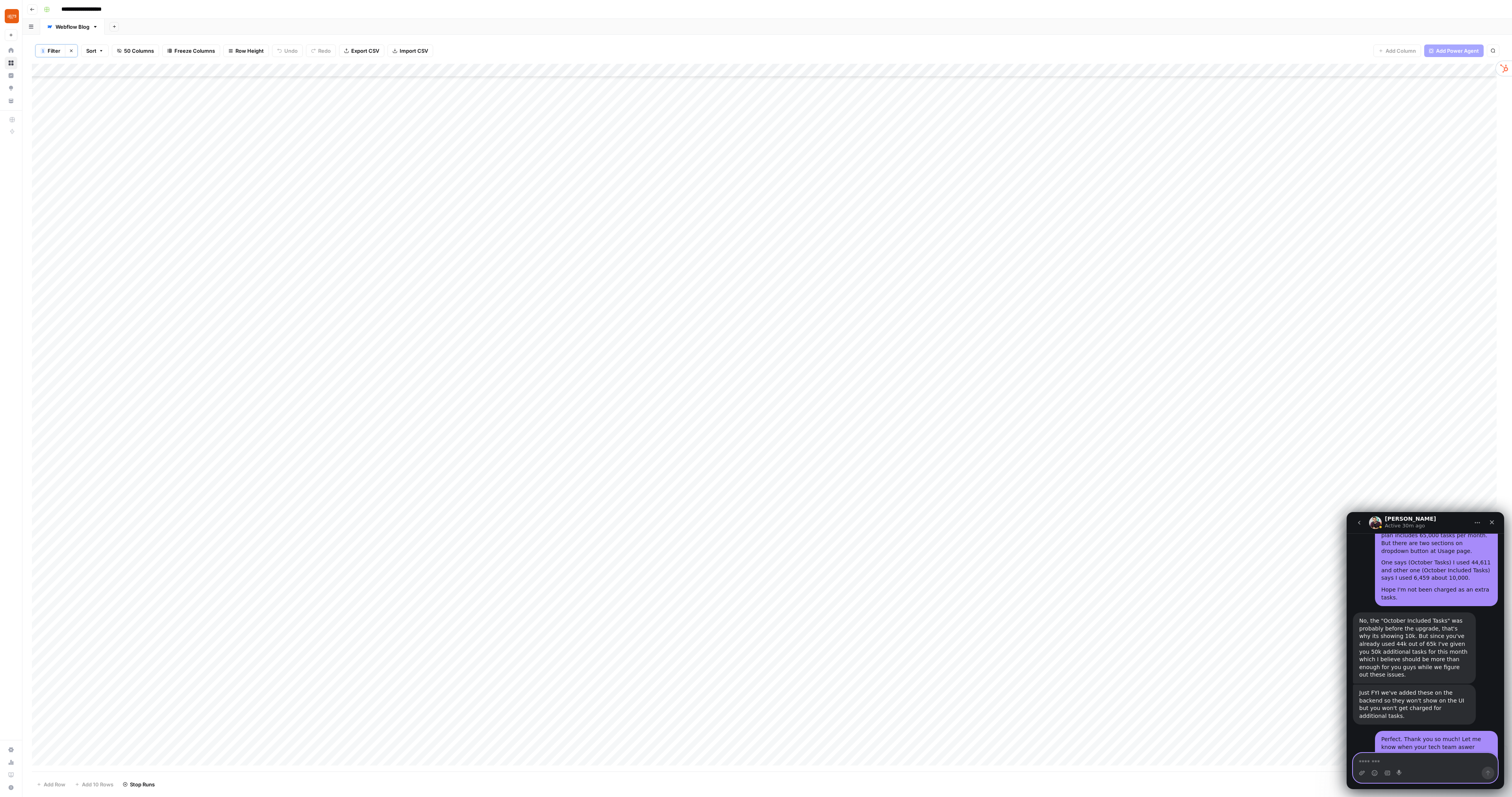
scroll to position [1024, 0]
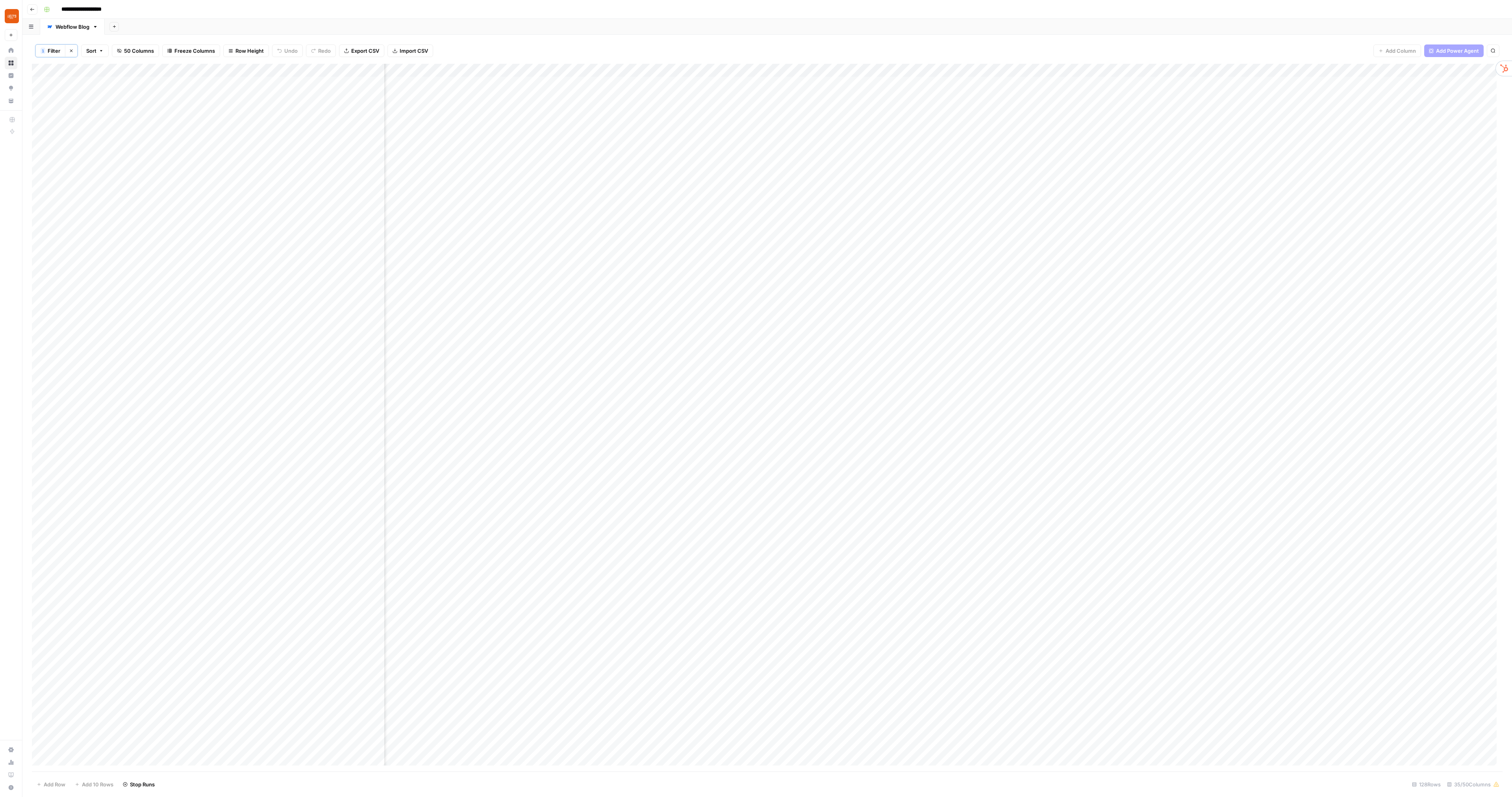
scroll to position [0, 1311]
click at [849, 72] on div "Add Column" at bounding box center [767, 418] width 1471 height 708
click at [775, 134] on span "Configure Inputs" at bounding box center [771, 136] width 69 height 8
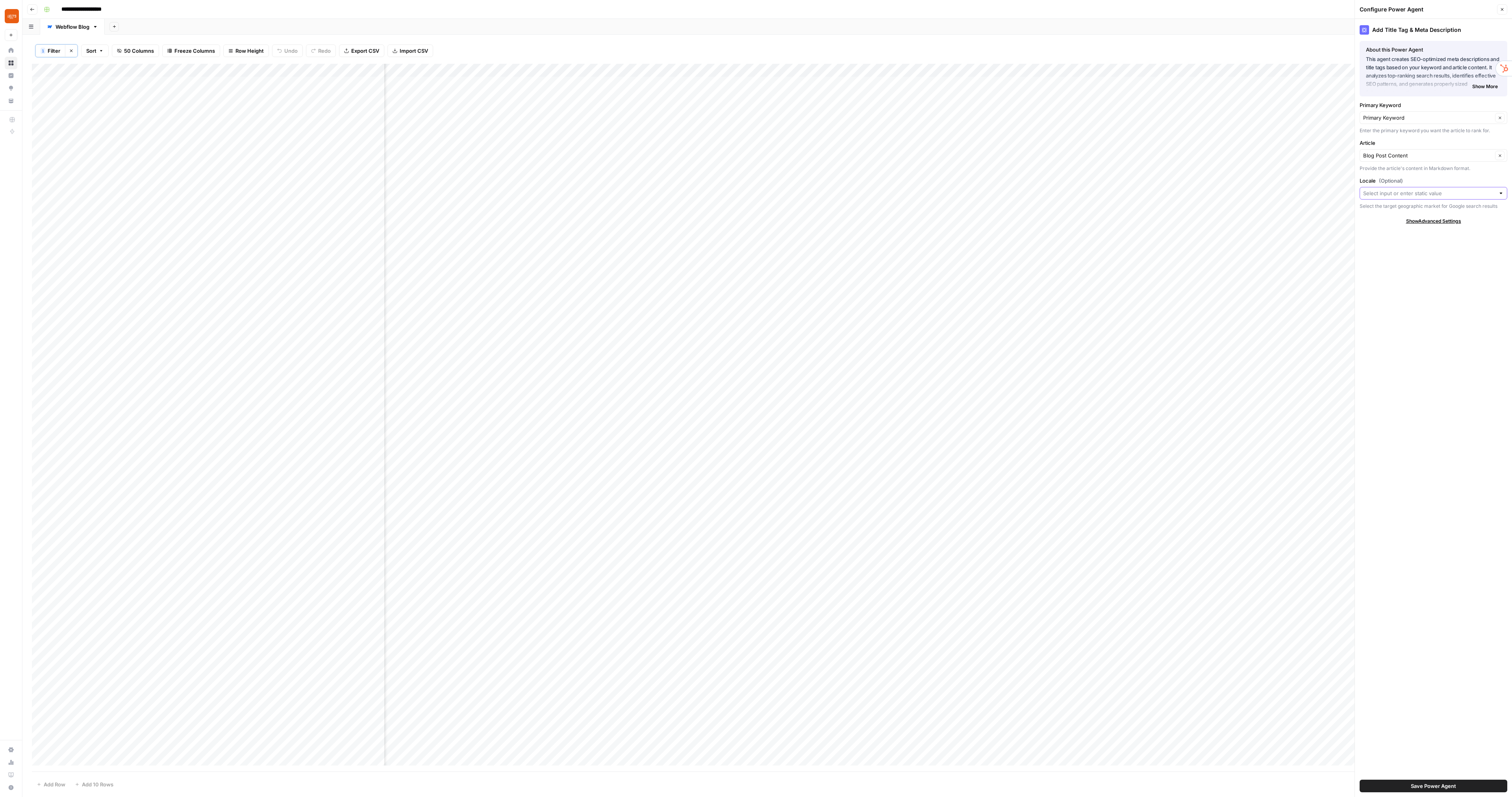
click at [1396, 191] on input "Locale (Optional)" at bounding box center [1429, 193] width 132 height 8
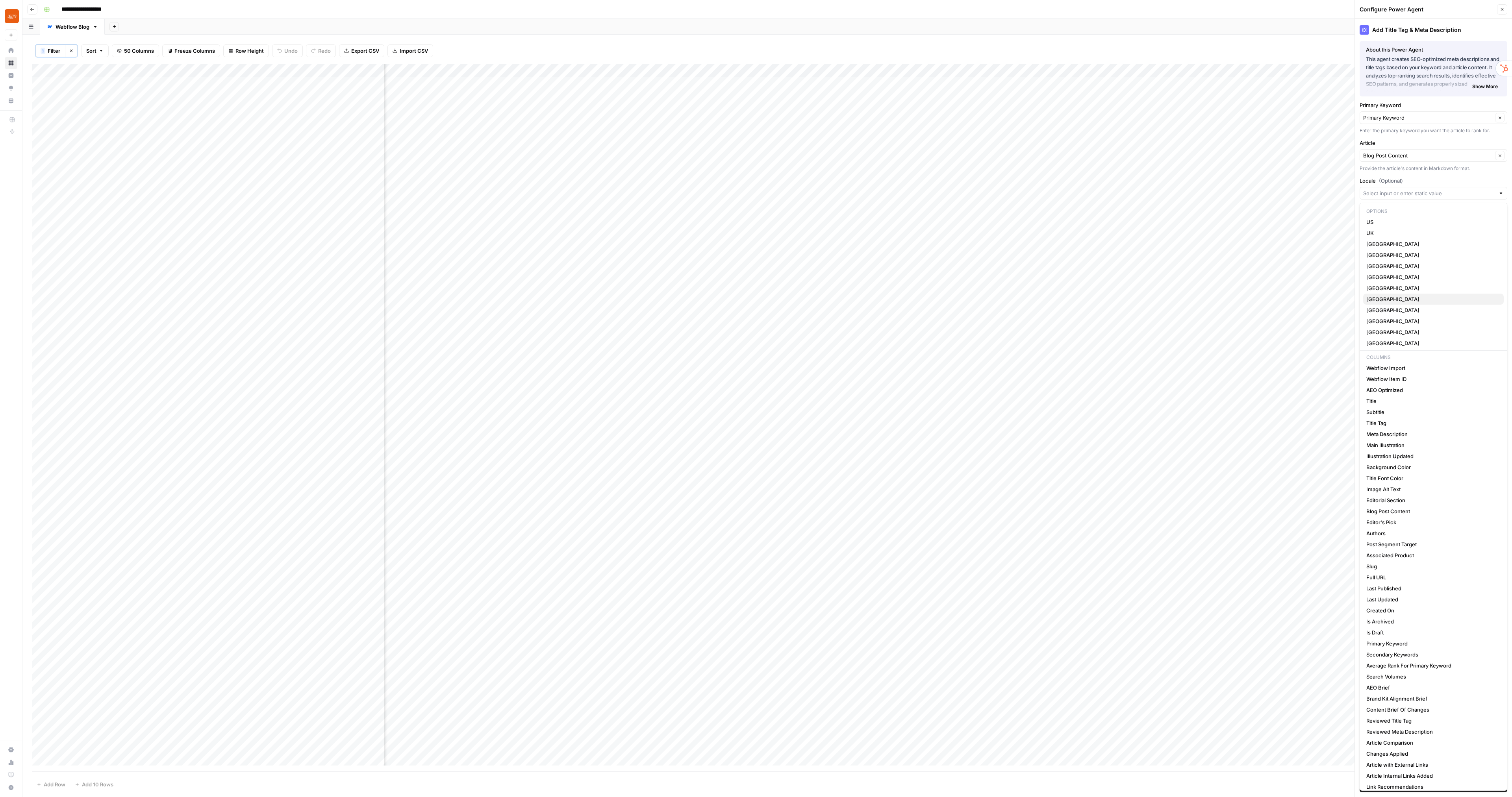
click at [1379, 298] on span "[GEOGRAPHIC_DATA]" at bounding box center [1432, 299] width 131 height 8
type input "[GEOGRAPHIC_DATA]"
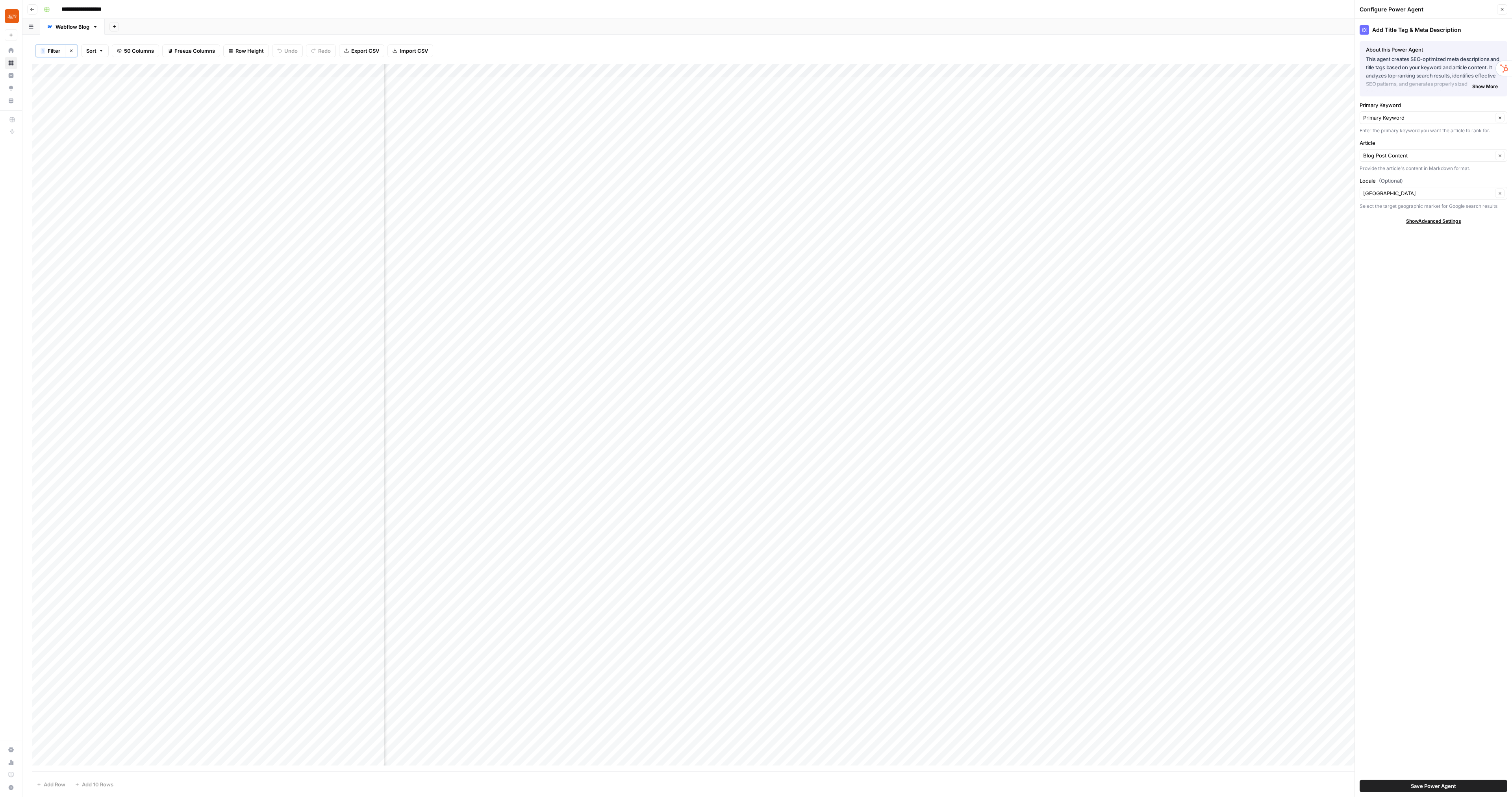
click at [1436, 783] on span "Save Power Agent" at bounding box center [1433, 786] width 45 height 8
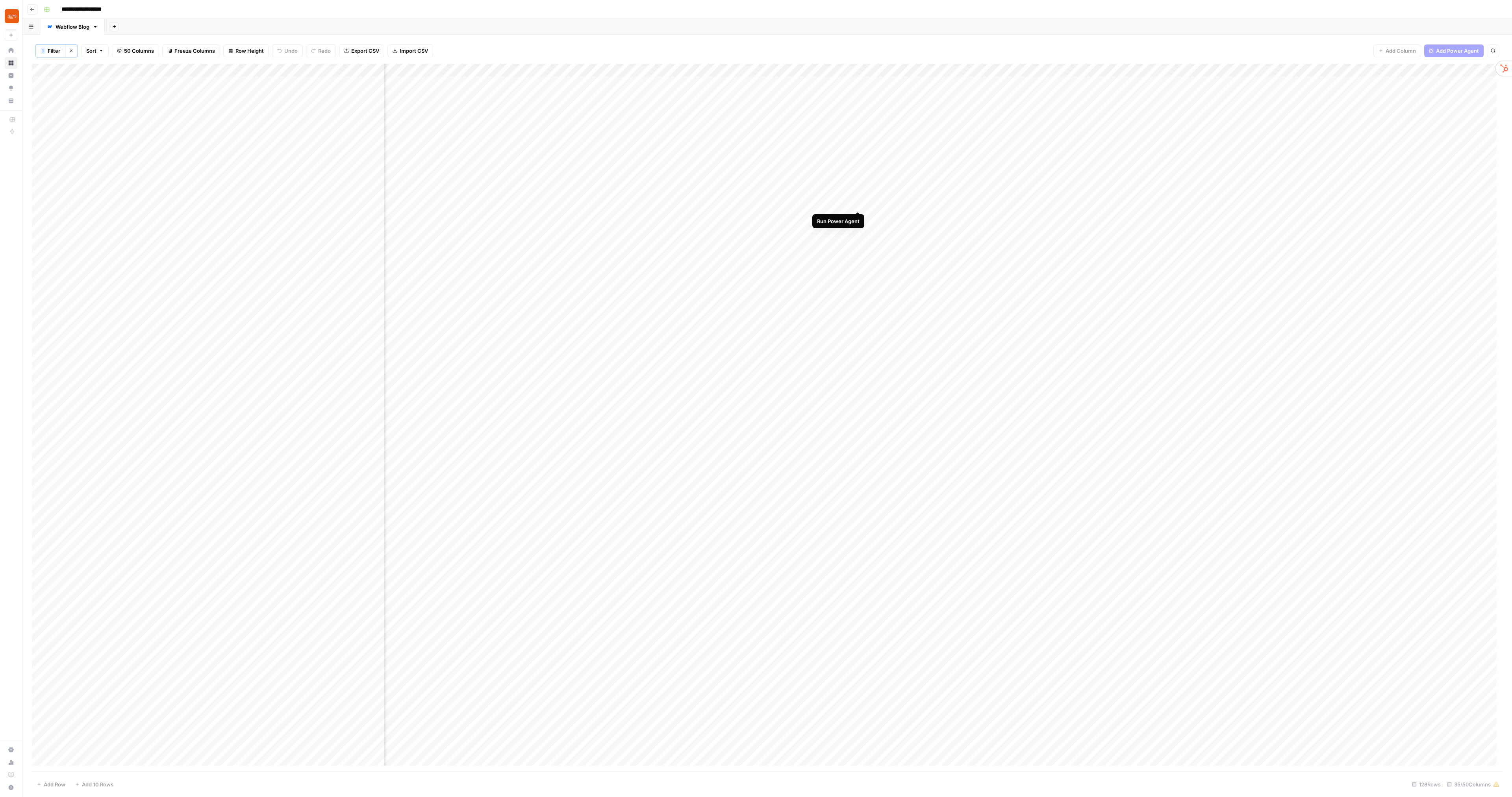
click at [858, 201] on div "Add Column" at bounding box center [767, 418] width 1471 height 708
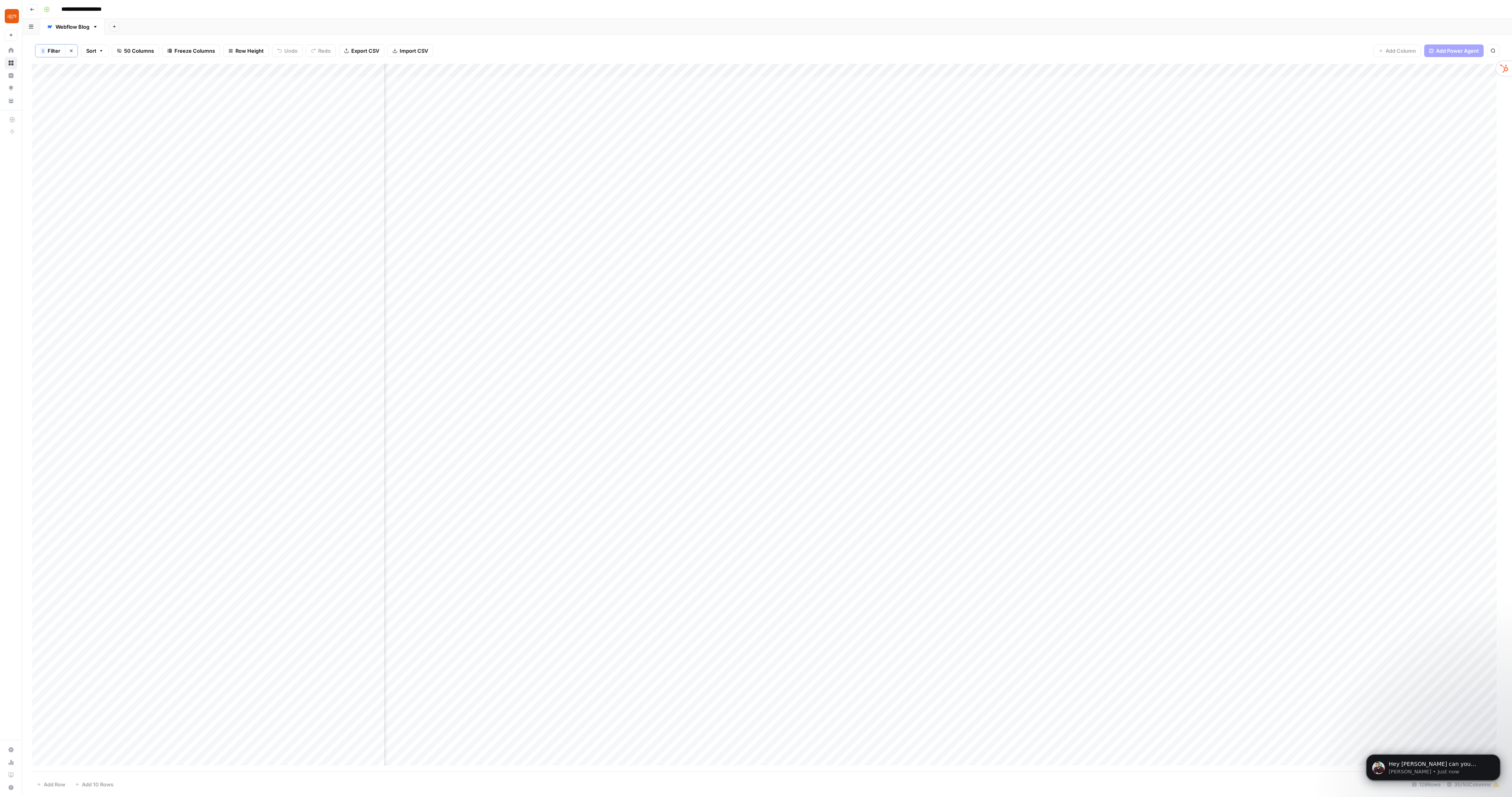
scroll to position [0, 0]
click at [1437, 771] on p "Manuel • Just now" at bounding box center [1439, 772] width 102 height 7
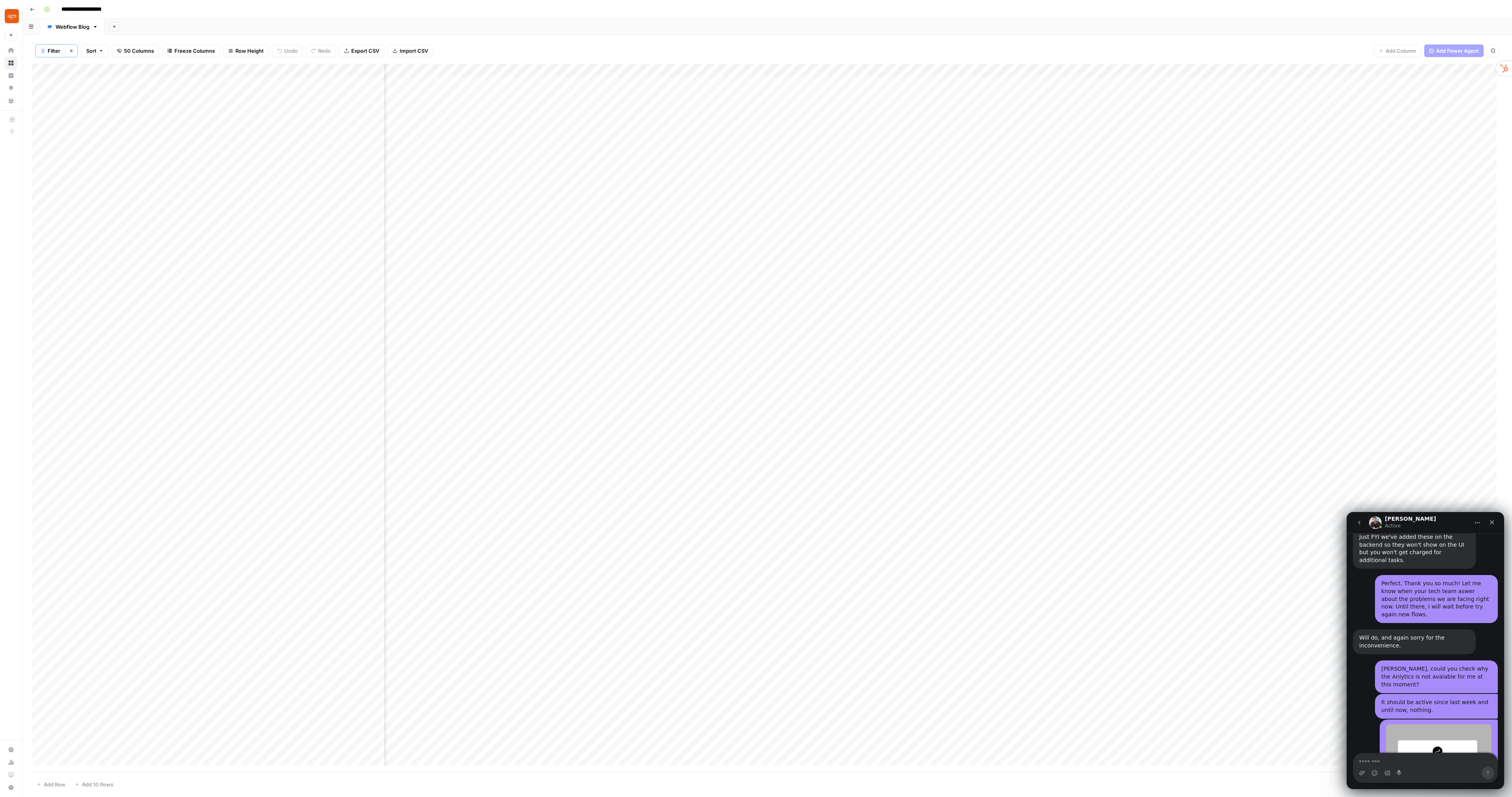
scroll to position [2551, 0]
click at [999, 205] on div "Add Column" at bounding box center [767, 418] width 1471 height 708
click at [997, 204] on div "Add Column" at bounding box center [767, 418] width 1471 height 708
click at [894, 200] on div "Add Column" at bounding box center [767, 418] width 1471 height 708
click at [849, 204] on div "Add Column" at bounding box center [767, 418] width 1471 height 708
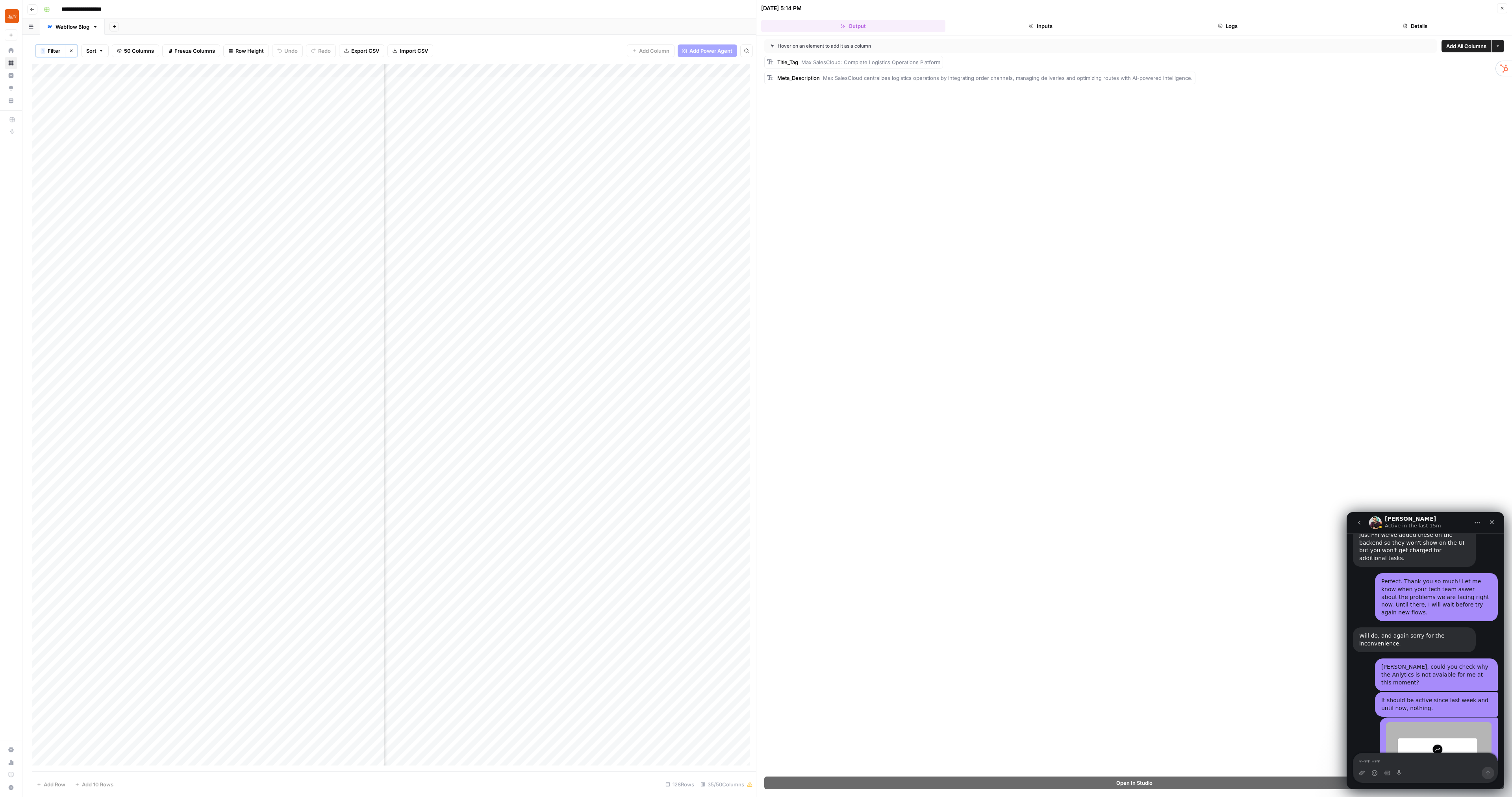
click at [1503, 5] on button "Close" at bounding box center [1502, 8] width 10 height 10
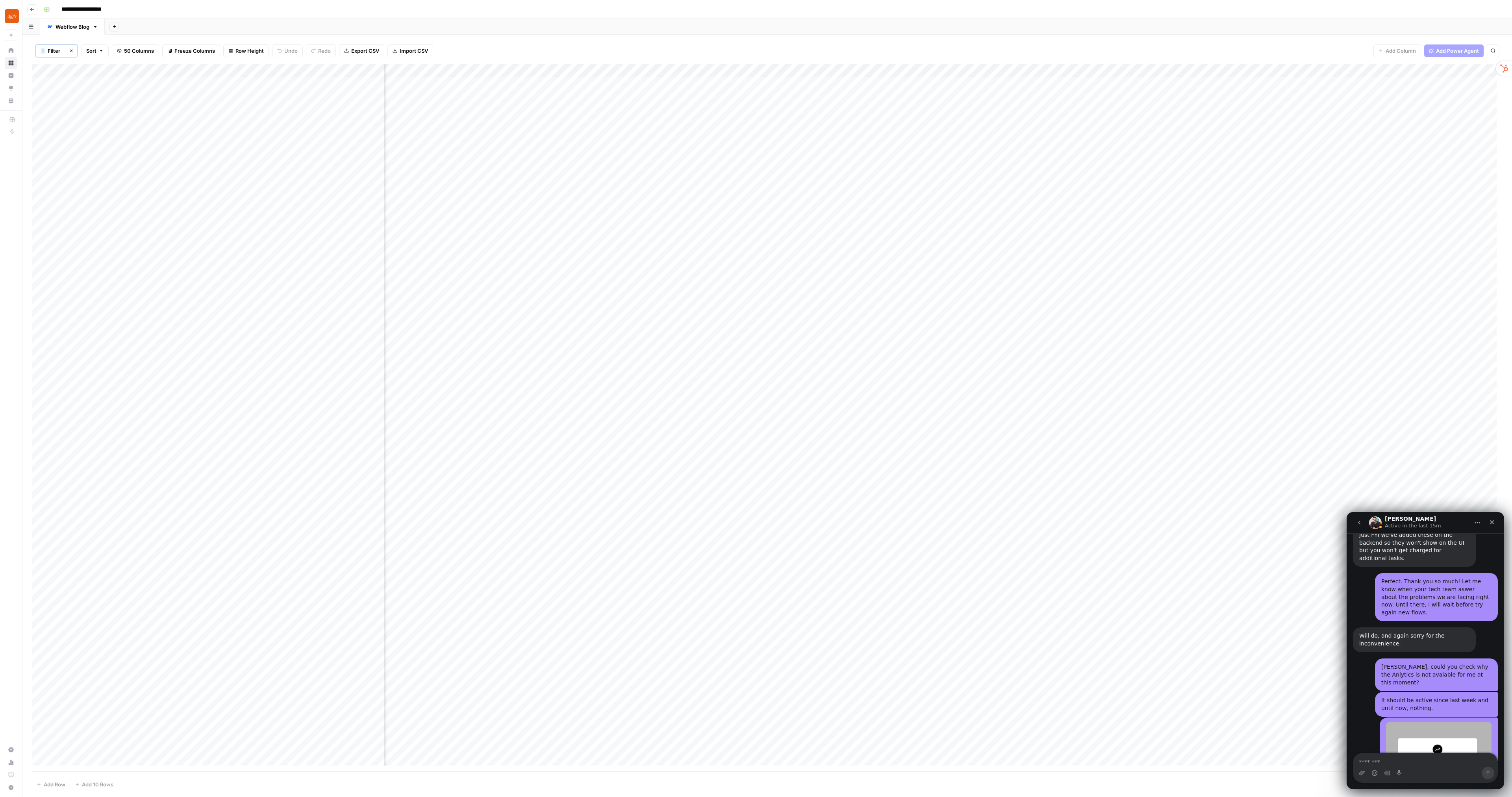
click at [846, 70] on div "Add Column" at bounding box center [767, 418] width 1471 height 708
click at [767, 137] on span "Configure Inputs" at bounding box center [771, 136] width 69 height 8
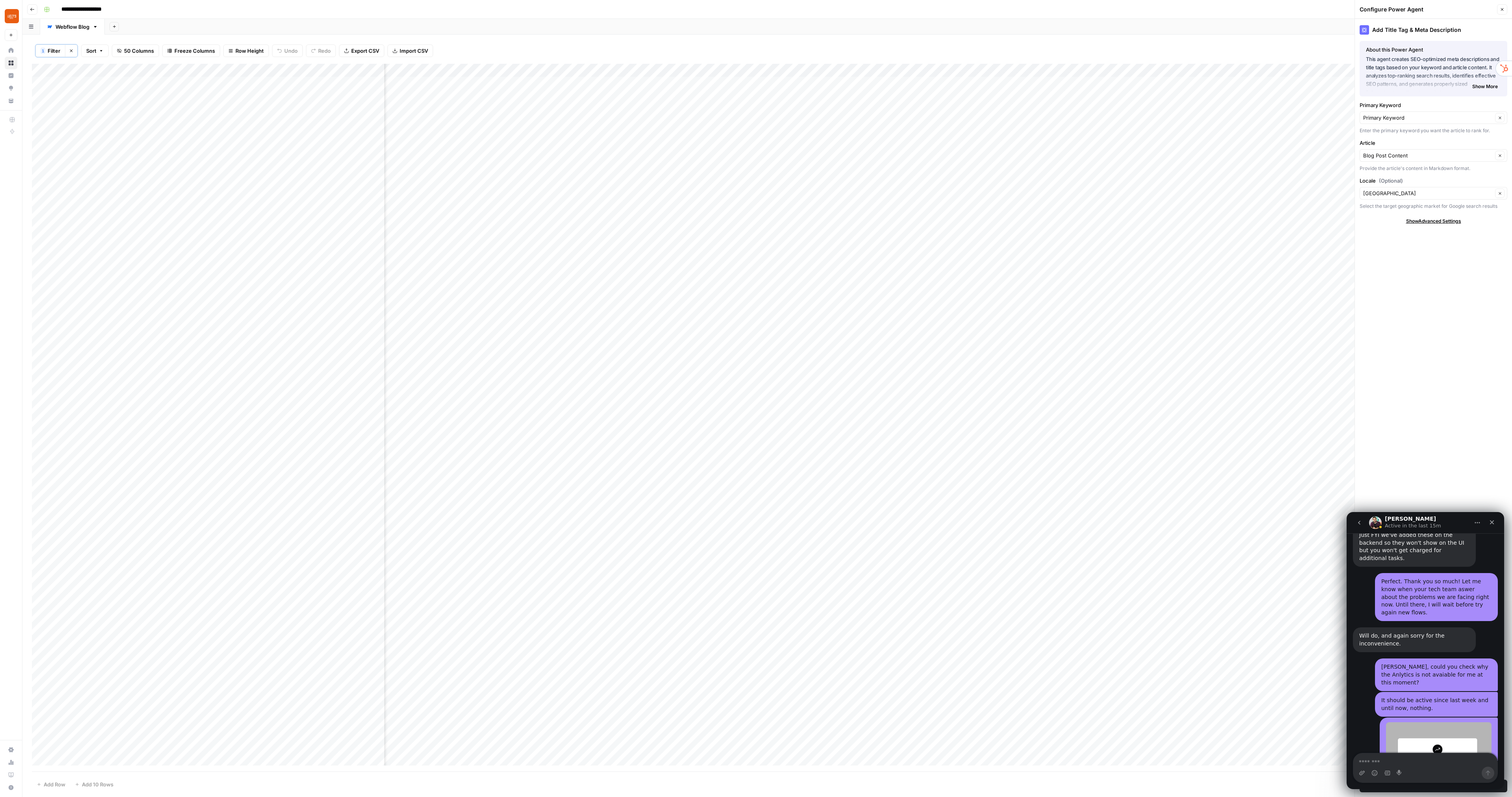
click at [1462, 218] on div "Show Advanced Settings" at bounding box center [1433, 221] width 148 height 7
click at [1423, 242] on input "Version" at bounding box center [1429, 244] width 132 height 8
click at [1382, 265] on span "Default" at bounding box center [1428, 262] width 124 height 8
type input "Default"
click at [1504, 7] on icon "button" at bounding box center [1502, 9] width 5 height 5
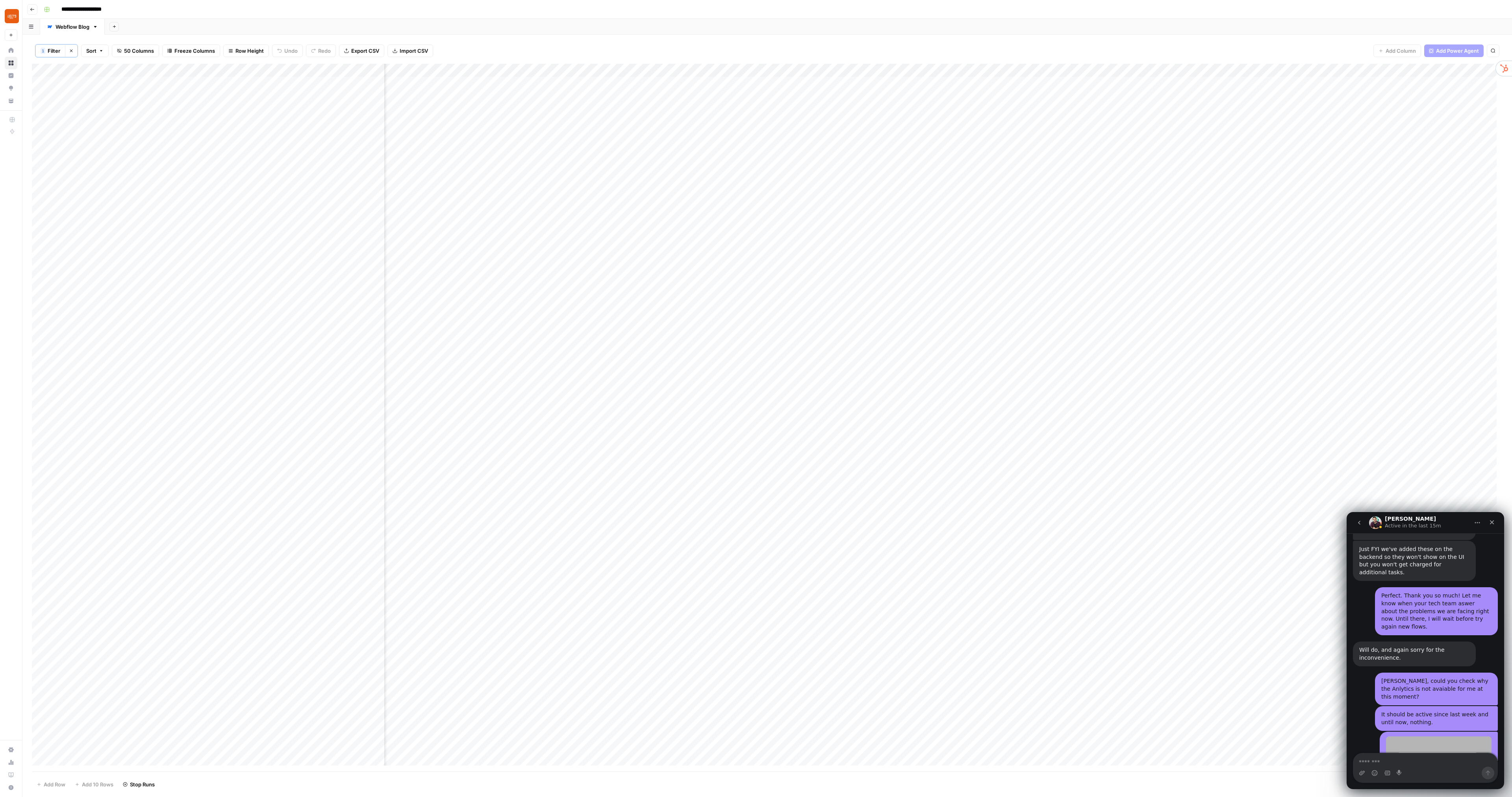
scroll to position [0, 496]
click at [774, 202] on div "Add Column" at bounding box center [767, 418] width 1471 height 708
drag, startPoint x: 1502, startPoint y: 13, endPoint x: 1496, endPoint y: 12, distance: 6.1
click at [1502, 13] on button "Close" at bounding box center [1502, 9] width 10 height 10
click at [775, 218] on div "Add Column" at bounding box center [767, 418] width 1471 height 708
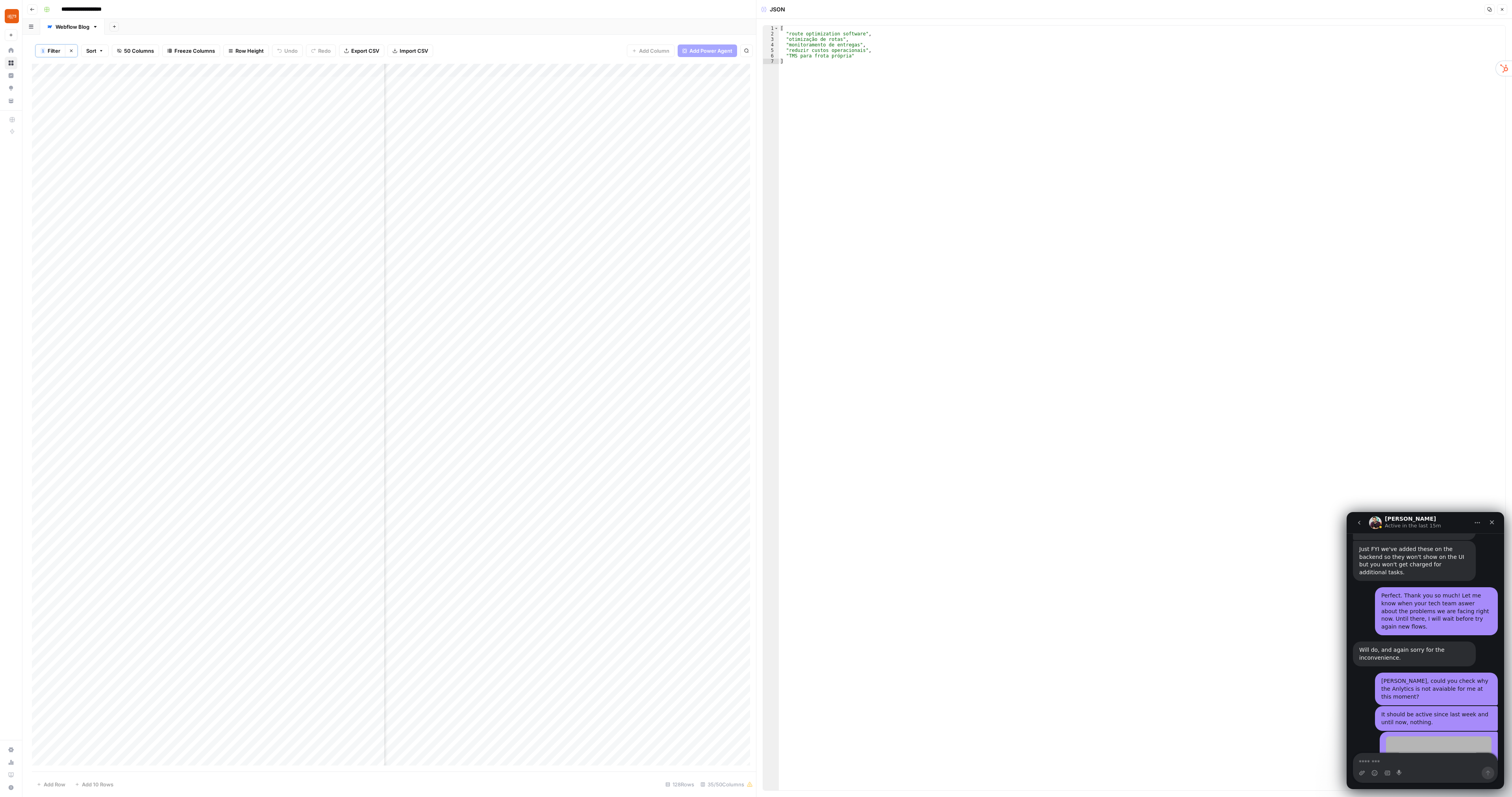
click at [1503, 10] on icon "button" at bounding box center [1502, 9] width 3 height 3
click at [1116, 217] on div "Add Column" at bounding box center [767, 418] width 1471 height 708
click at [1117, 231] on div "Add Column" at bounding box center [767, 418] width 1471 height 708
click at [1118, 244] on div "Add Column" at bounding box center [767, 418] width 1471 height 708
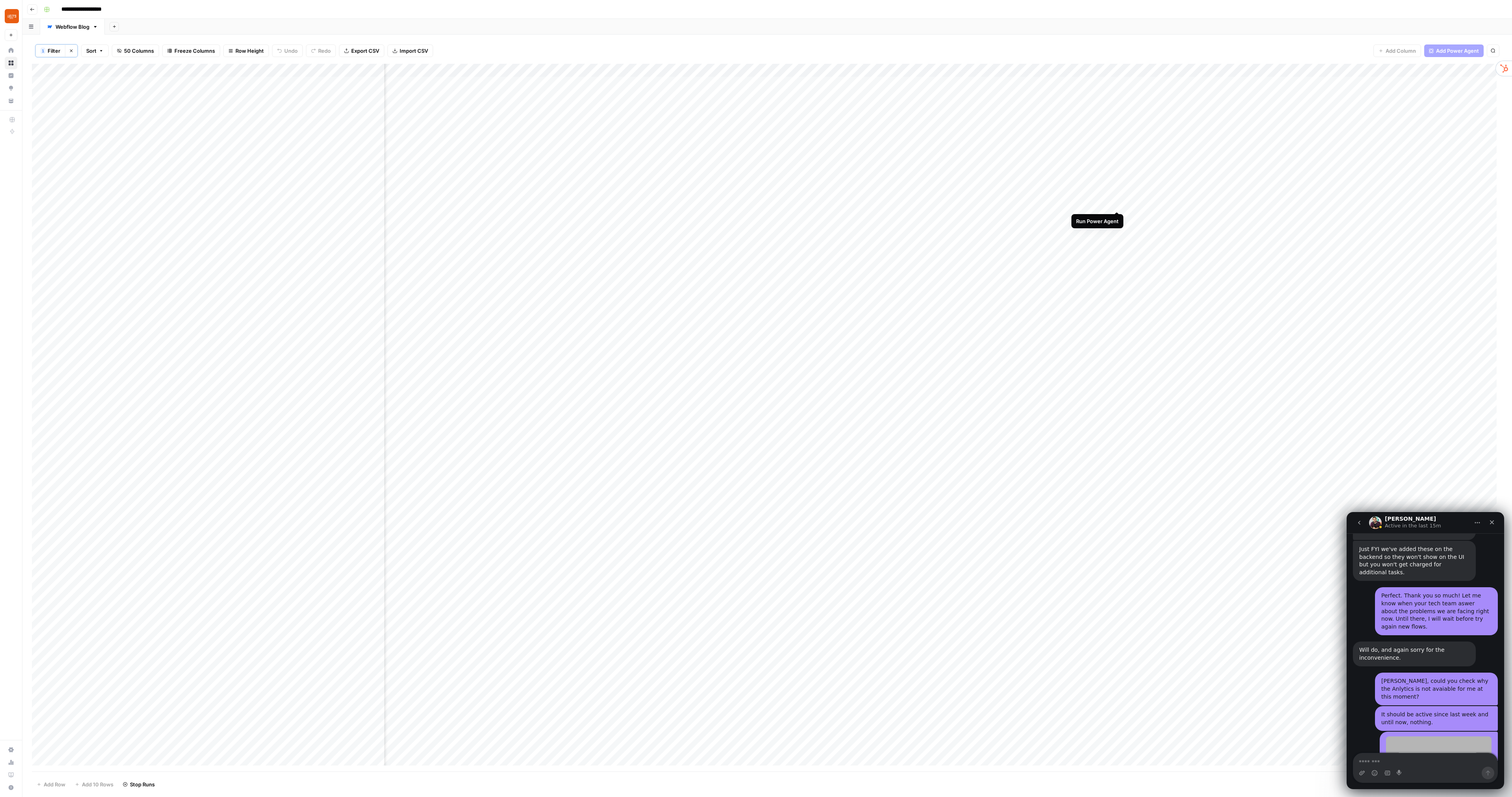
click at [1116, 204] on div "Add Column" at bounding box center [767, 418] width 1471 height 708
click at [633, 71] on div "Add Column" at bounding box center [767, 418] width 1471 height 708
click at [558, 137] on span "Configure Inputs" at bounding box center [558, 136] width 69 height 8
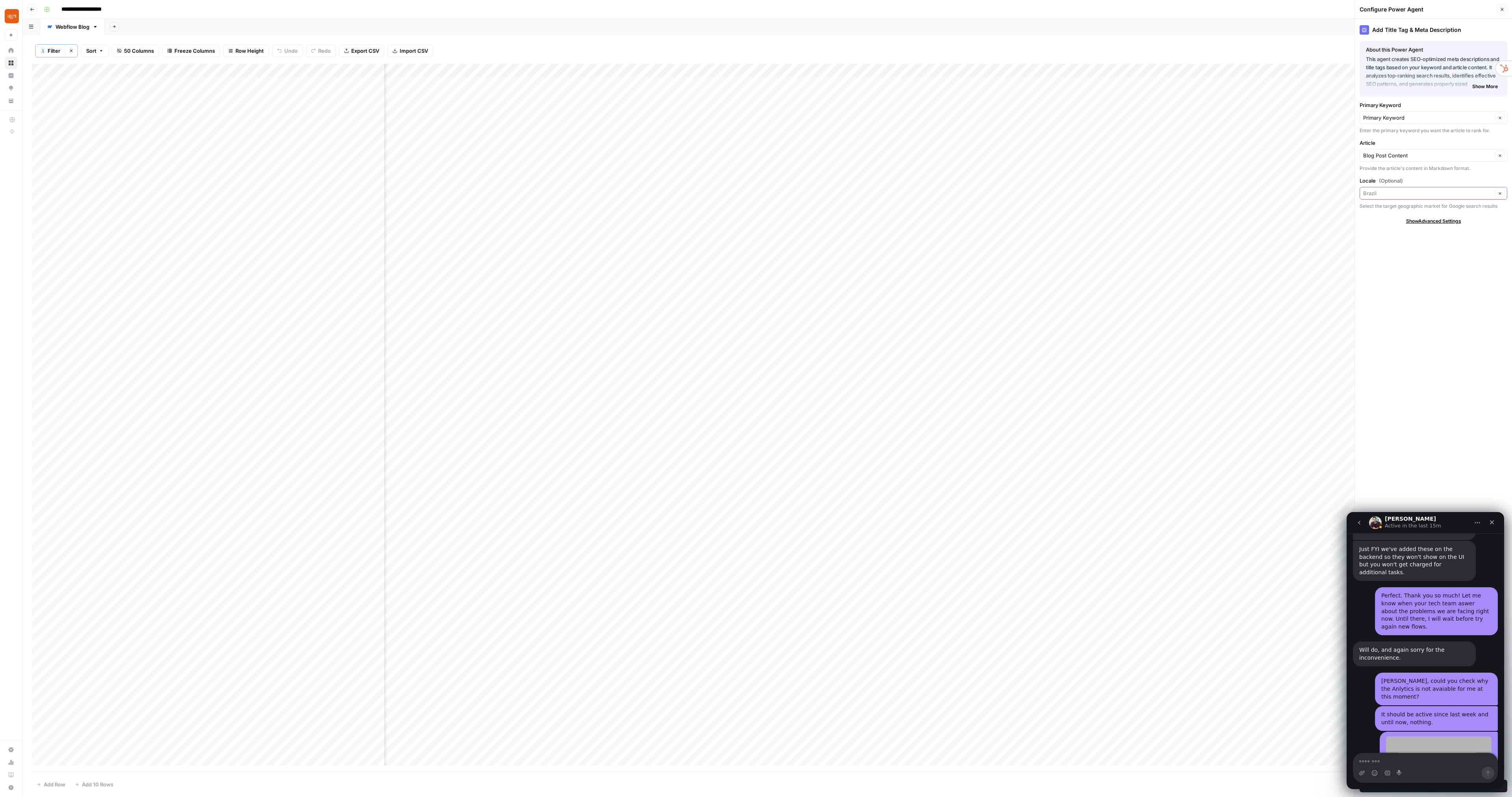
click at [1413, 192] on input "Locale (Optional)" at bounding box center [1427, 193] width 130 height 8
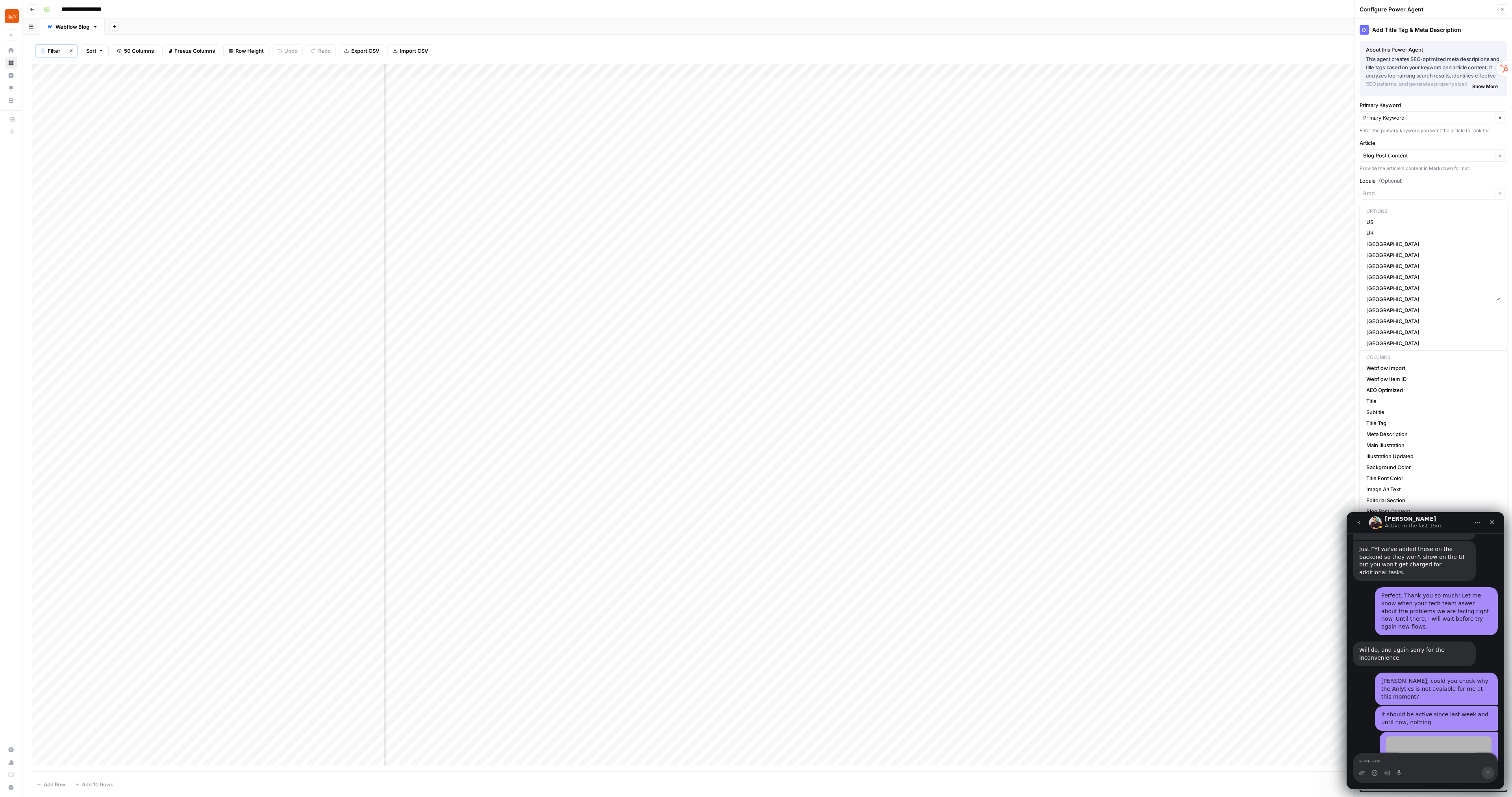
type input "[GEOGRAPHIC_DATA]"
click at [1420, 177] on label "Locale (Optional)" at bounding box center [1433, 180] width 148 height 8
click at [1420, 190] on input "[GEOGRAPHIC_DATA]" at bounding box center [1427, 193] width 130 height 8
type input "[GEOGRAPHIC_DATA]"
click at [1505, 11] on button "Close" at bounding box center [1502, 9] width 10 height 10
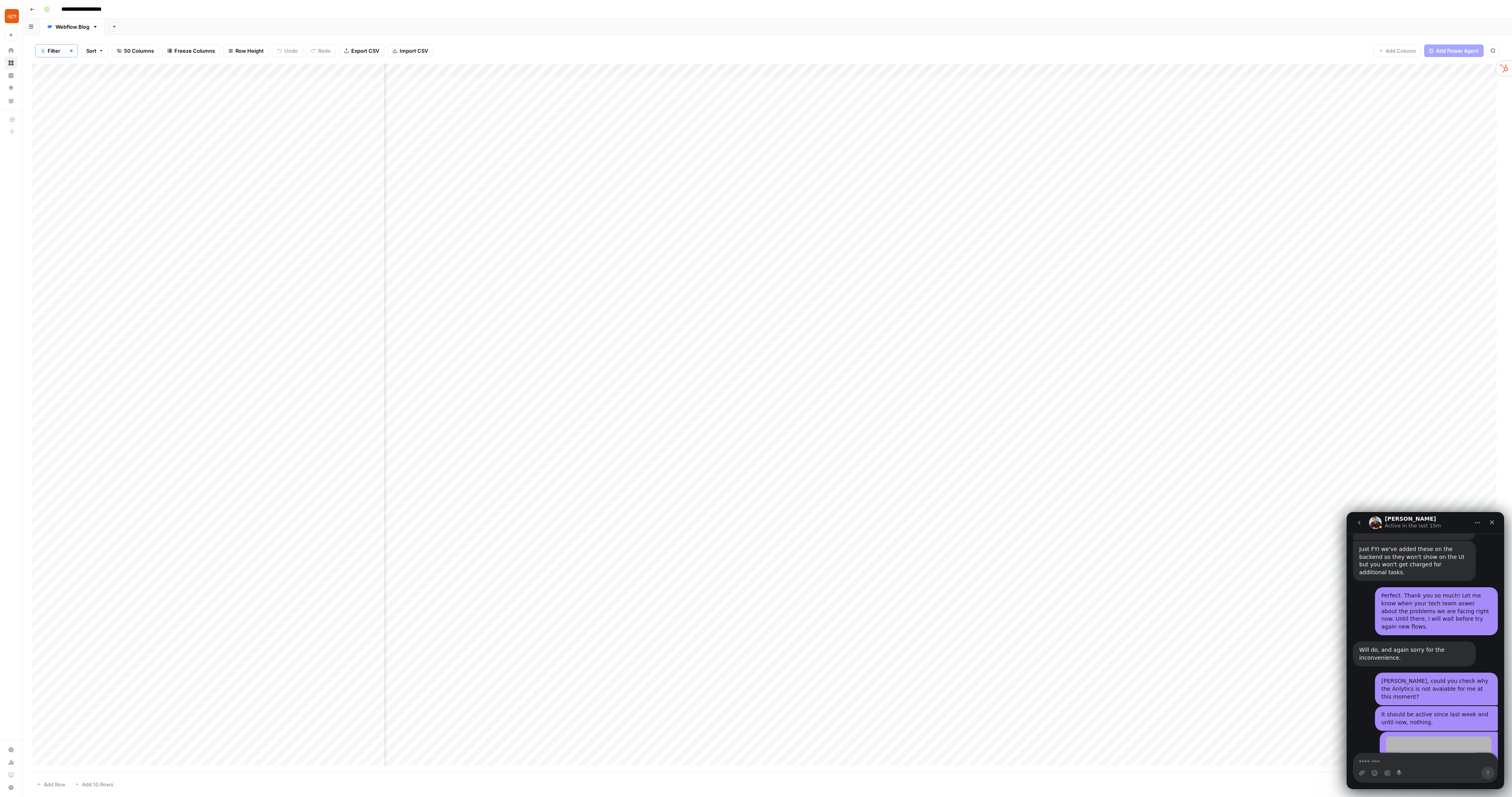
click at [781, 231] on div "Add Column" at bounding box center [767, 418] width 1471 height 708
click at [632, 231] on div "Add Column" at bounding box center [767, 418] width 1471 height 708
